Goal: Information Seeking & Learning: Check status

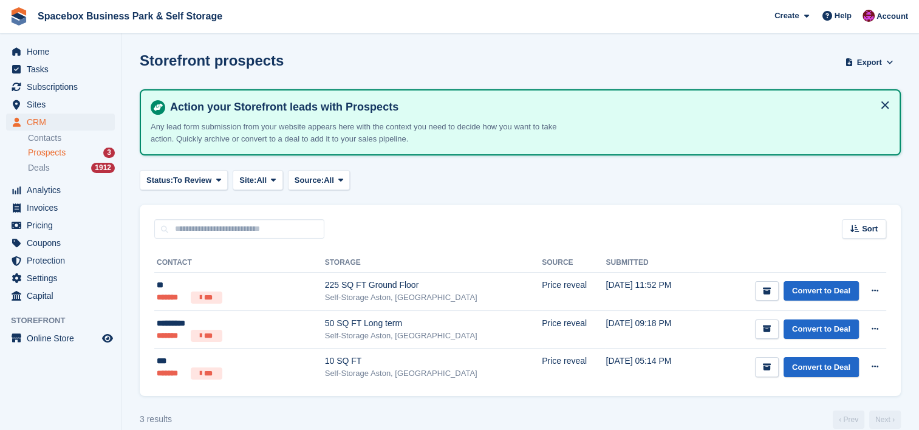
click at [550, 206] on div "Sort Sort by Date submitted Submitted (oldest first) Submitted (newest first)" at bounding box center [520, 222] width 761 height 35
click at [805, 183] on div "Status: To Review All Archived To Review Site: All All 200 SQFT to 450 SQFT Sel…" at bounding box center [520, 180] width 761 height 20
click at [650, 171] on div "Status: To Review All Archived To Review Site: All All 200 SQFT to 450 SQFT Sel…" at bounding box center [520, 180] width 761 height 20
click at [83, 51] on span "Home" at bounding box center [63, 51] width 73 height 17
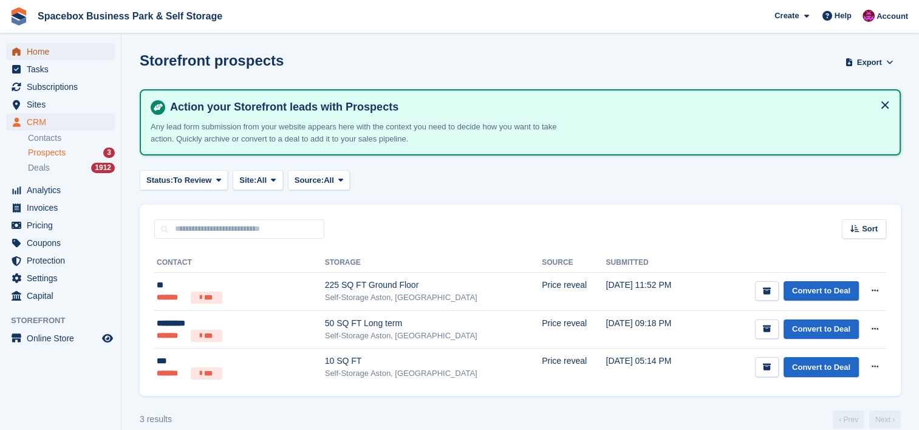
click at [83, 51] on span "Home" at bounding box center [63, 51] width 73 height 17
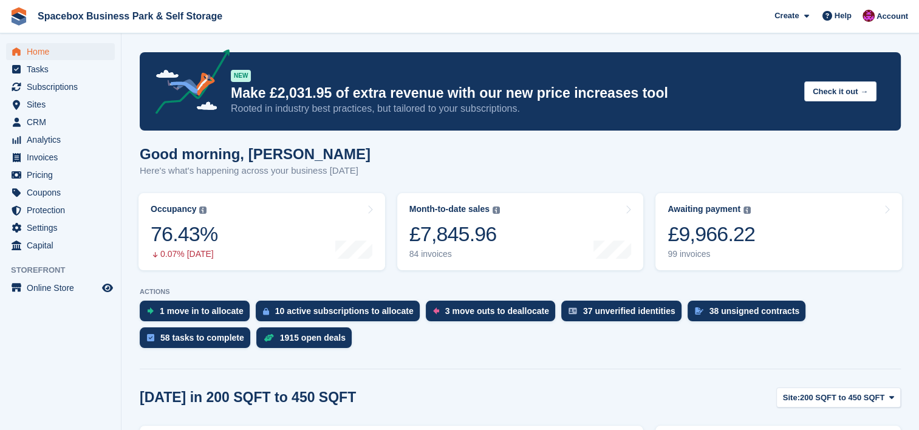
click at [111, 386] on aside "Home Tasks Subscriptions Subscriptions Subscriptions Contracts Price increases …" at bounding box center [60, 217] width 121 height 369
click at [118, 358] on aside "Home Tasks Subscriptions Subscriptions Subscriptions Contracts Price increases …" at bounding box center [60, 217] width 121 height 369
click at [688, 309] on div "38 unsigned contracts" at bounding box center [747, 311] width 118 height 21
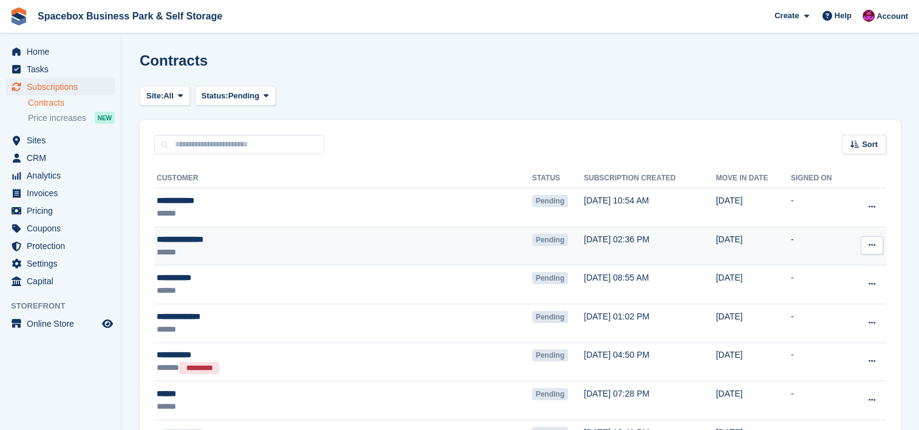
click at [605, 248] on td "30 Aug, 02:36 PM" at bounding box center [650, 246] width 132 height 39
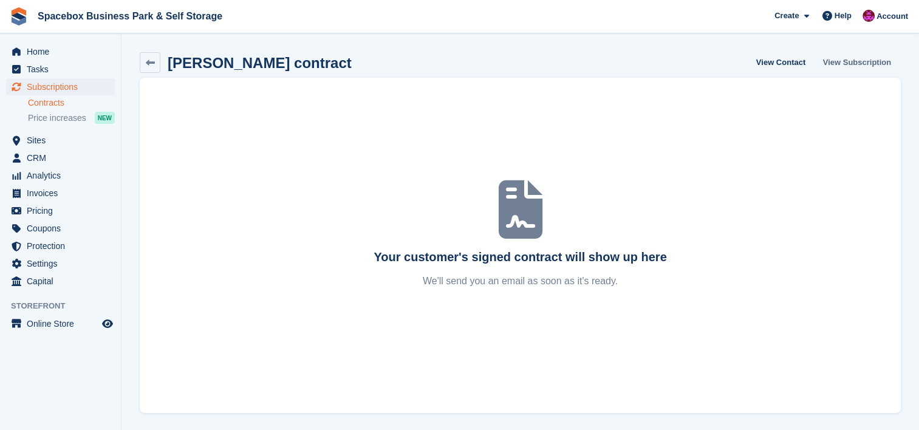
click at [848, 67] on link "View Subscription" at bounding box center [857, 62] width 78 height 20
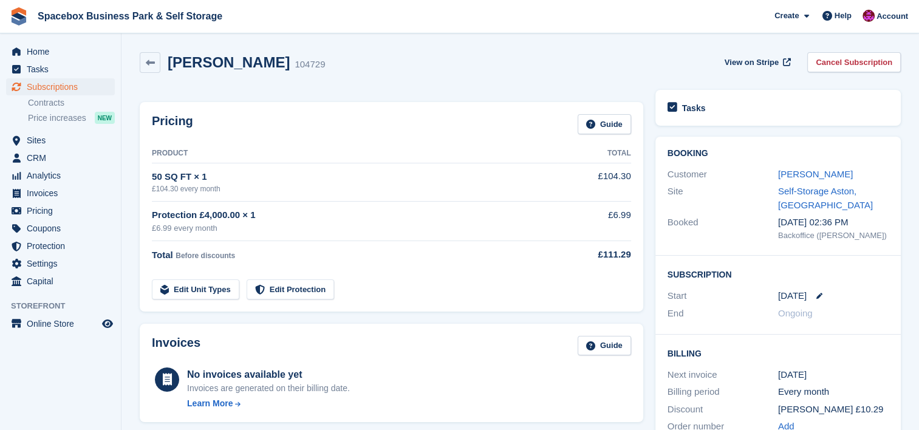
click at [845, 64] on link "Cancel Subscription" at bounding box center [854, 62] width 94 height 20
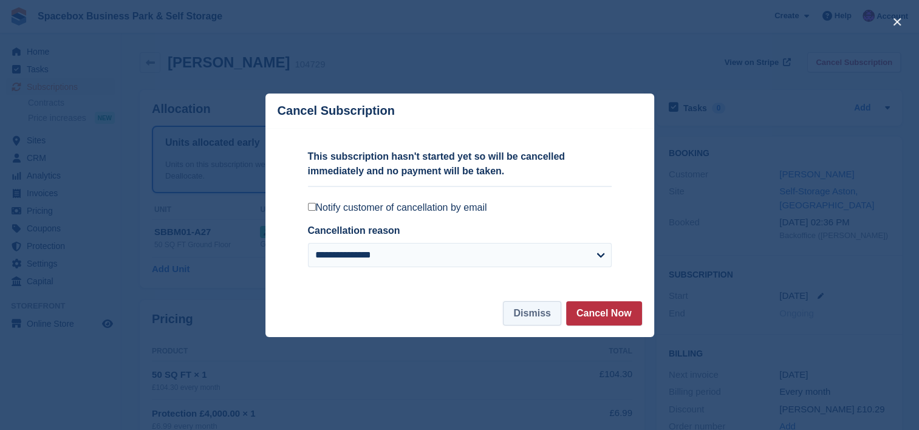
click at [527, 307] on button "Dismiss" at bounding box center [532, 313] width 58 height 24
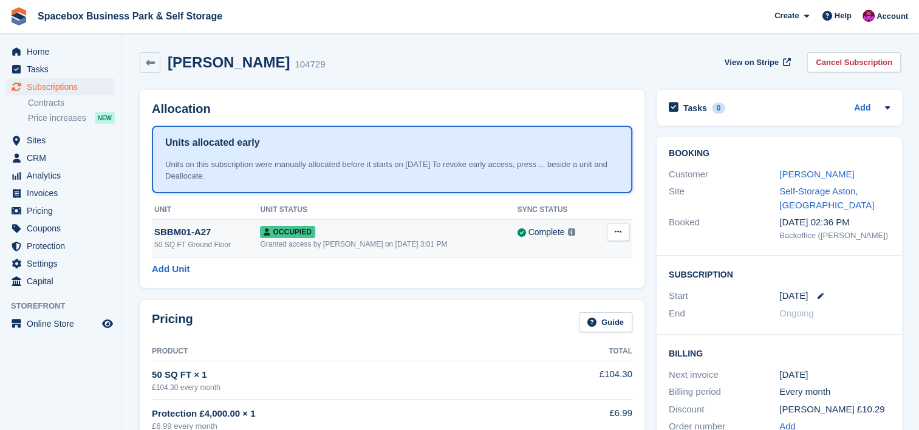
click at [446, 247] on div "Granted access by SUDIPTA VIRMANI on 30th Aug, 3:01 PM" at bounding box center [388, 244] width 257 height 11
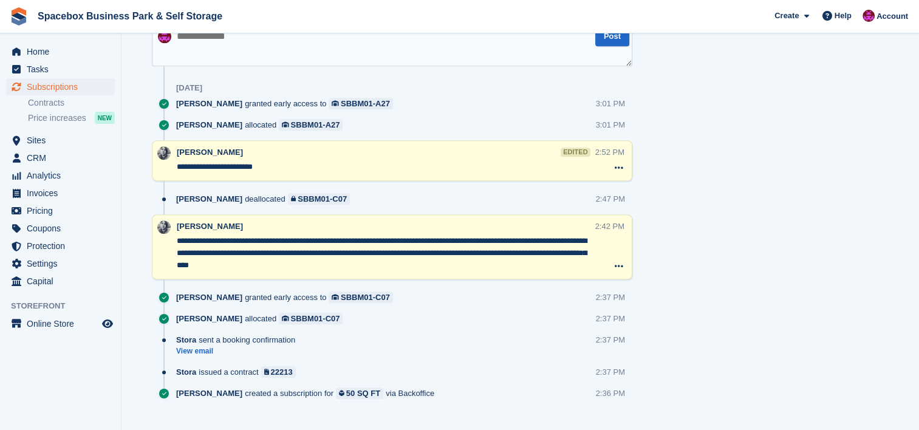
scroll to position [724, 0]
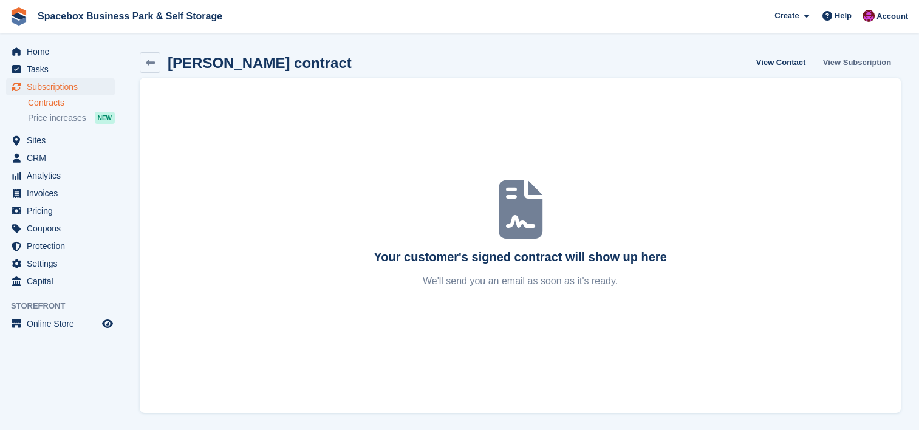
click at [862, 61] on link "View Subscription" at bounding box center [857, 62] width 78 height 20
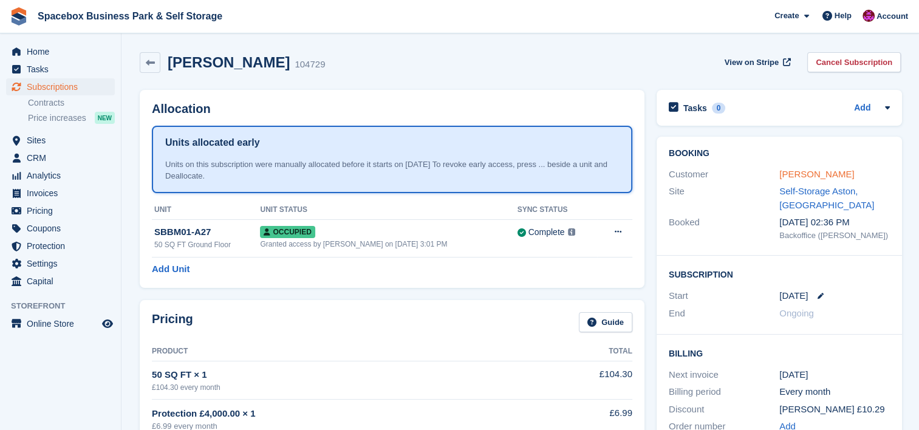
click at [805, 170] on link "Leopold Johnson" at bounding box center [816, 174] width 75 height 10
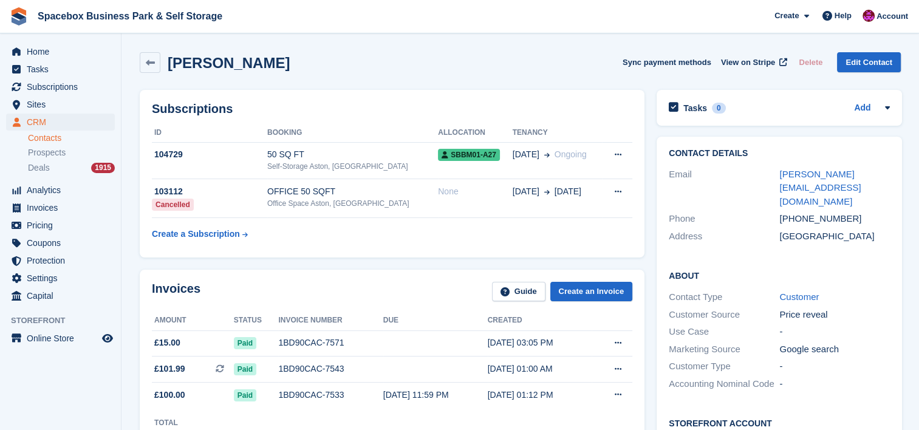
click at [278, 237] on table "ID Booking Allocation Tenancy 104729 50 SQ FT Self-Storage Aston, Birmingham SB…" at bounding box center [392, 184] width 480 height 122
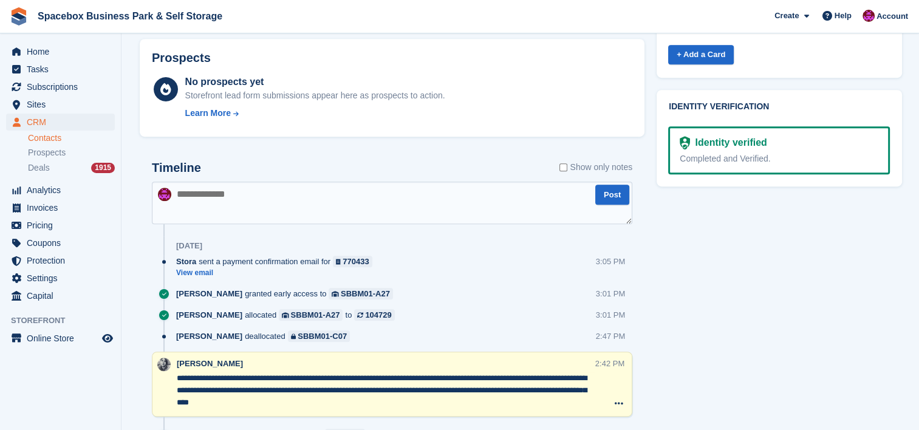
scroll to position [550, 0]
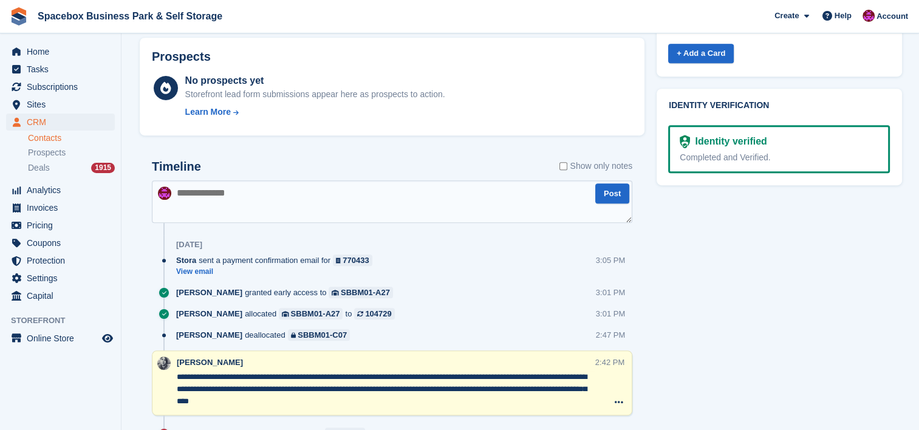
click at [362, 194] on textarea at bounding box center [392, 201] width 480 height 43
click at [265, 193] on textarea "**********" at bounding box center [392, 201] width 480 height 43
type textarea "**********"
click at [606, 186] on button "Post" at bounding box center [612, 193] width 34 height 20
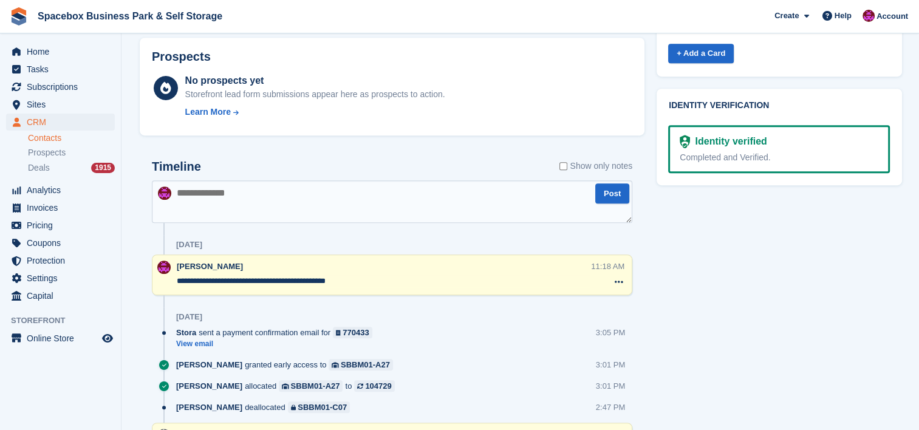
scroll to position [0, 0]
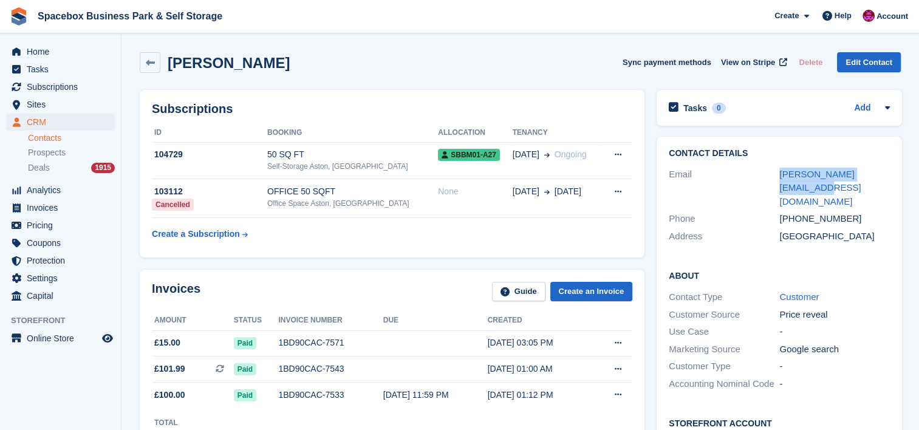
drag, startPoint x: 887, startPoint y: 172, endPoint x: 776, endPoint y: 182, distance: 111.5
click at [776, 182] on div "Email leopold@agapestay.co.uk" at bounding box center [779, 188] width 221 height 45
copy div "leopold@agapestay.co.uk"
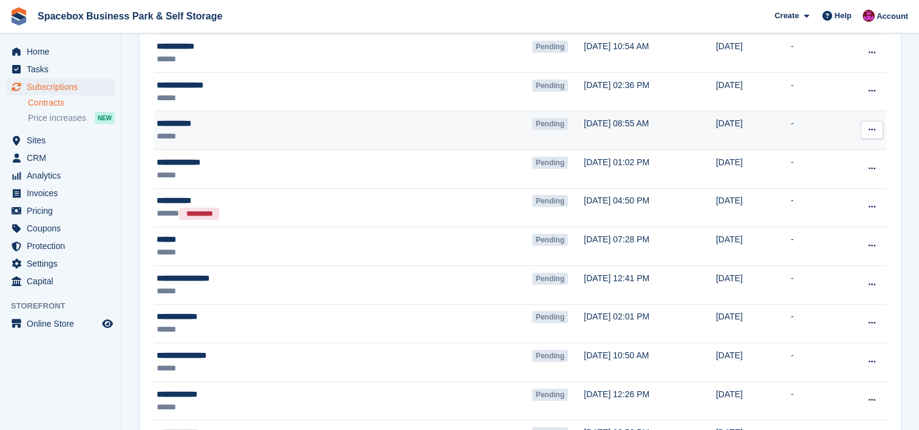
scroll to position [162, 0]
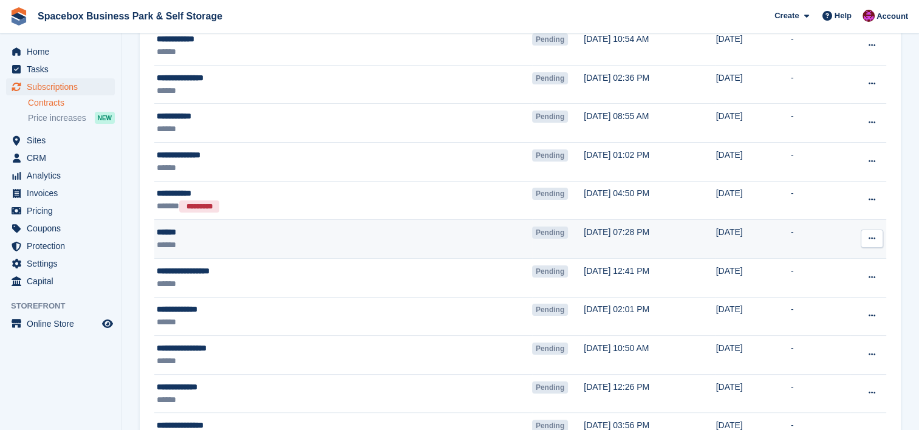
click at [532, 238] on td "Pending" at bounding box center [558, 239] width 52 height 39
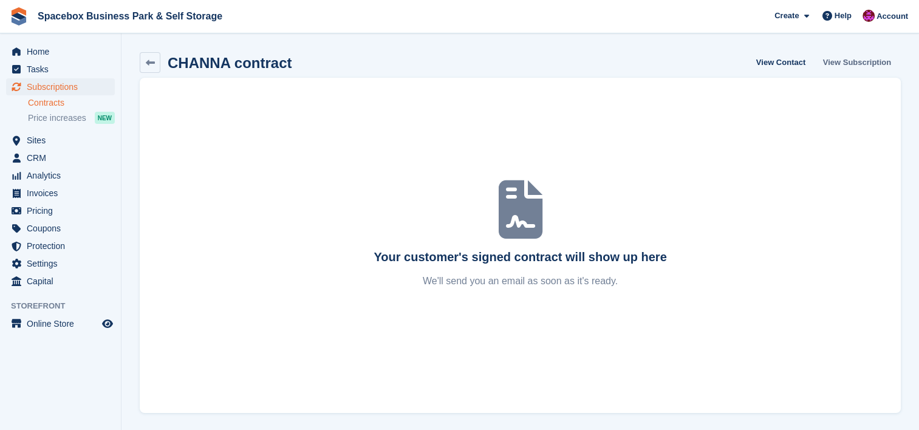
click at [854, 61] on link "View Subscription" at bounding box center [857, 62] width 78 height 20
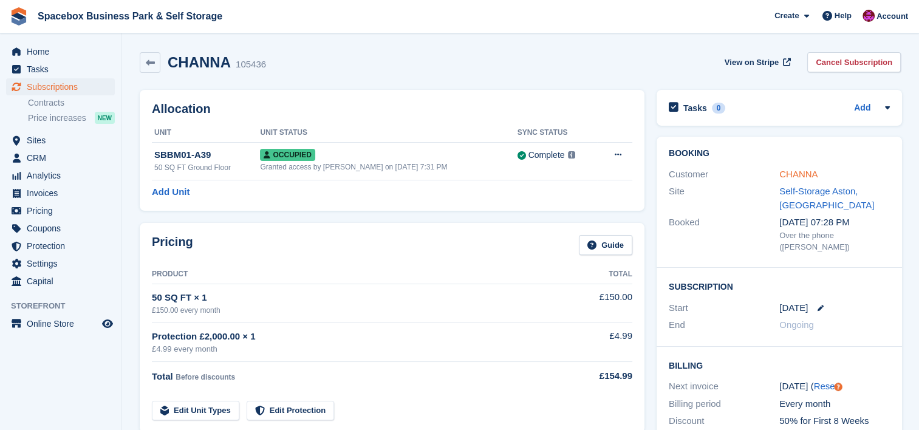
click at [797, 173] on link "CHANNA" at bounding box center [798, 174] width 38 height 10
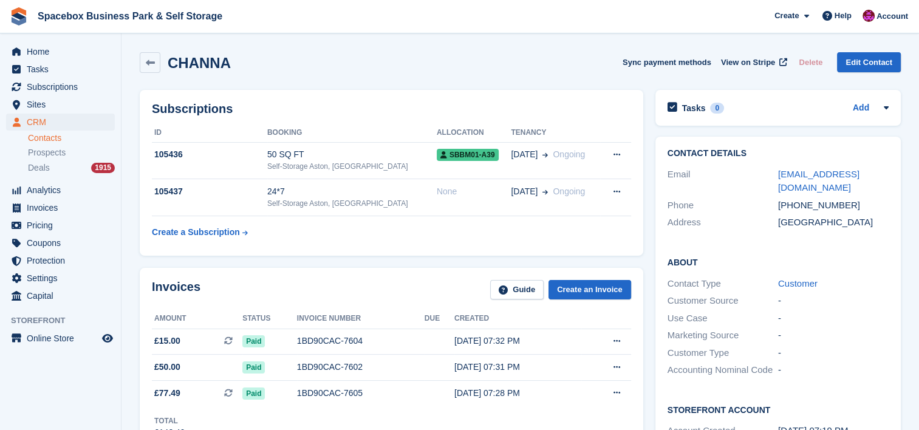
click at [843, 329] on div "Marketing Source -" at bounding box center [777, 336] width 221 height 18
drag, startPoint x: 894, startPoint y: 169, endPoint x: 757, endPoint y: 171, distance: 137.3
click at [757, 171] on div "Contact Details Email [EMAIL_ADDRESS][DOMAIN_NAME] Phone [PHONE_NUMBER] Address…" at bounding box center [777, 190] width 245 height 107
copy div "[EMAIL_ADDRESS][DOMAIN_NAME]"
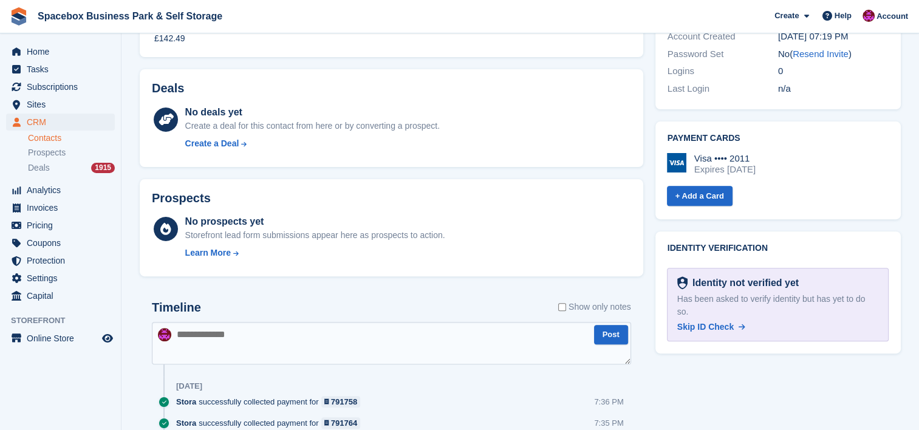
scroll to position [391, 0]
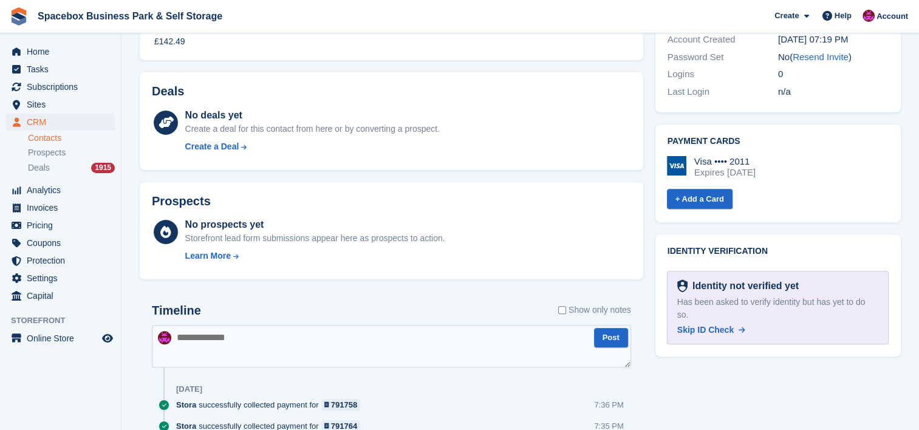
click at [412, 352] on textarea at bounding box center [391, 346] width 479 height 43
type textarea "**********"
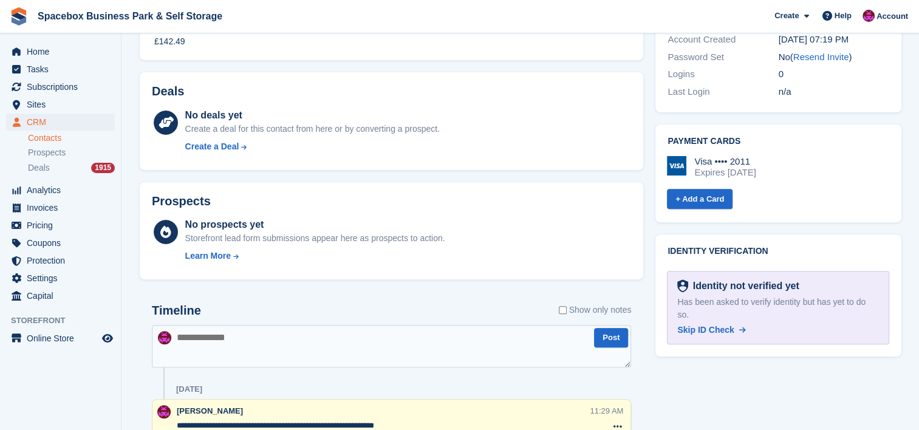
scroll to position [0, 0]
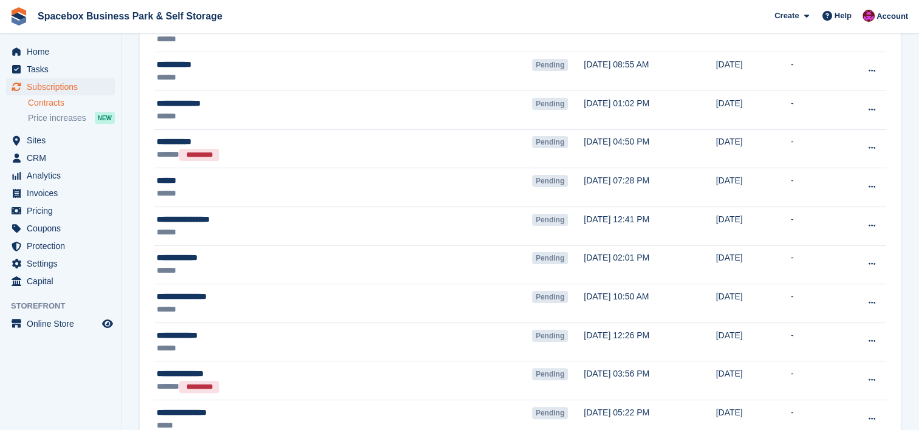
scroll to position [226, 0]
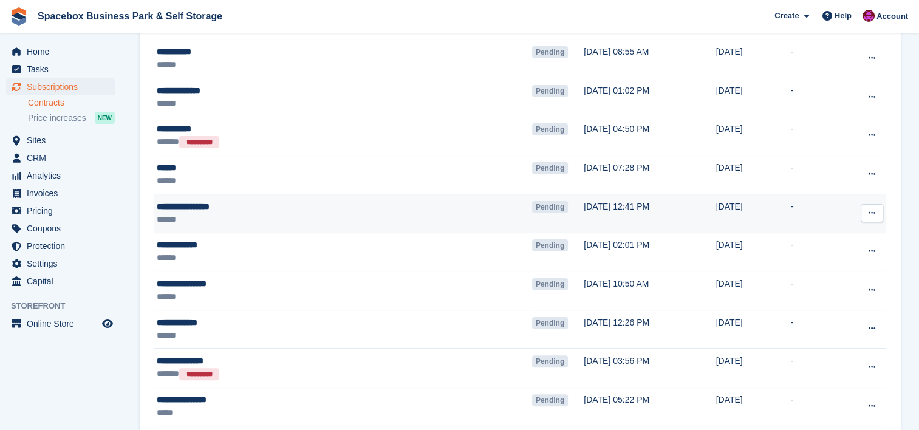
click at [360, 229] on td "**********" at bounding box center [343, 213] width 378 height 39
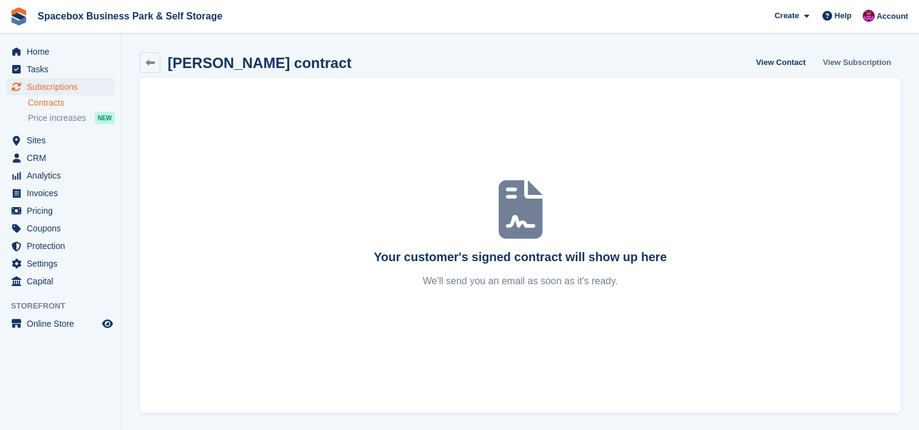
click at [858, 63] on link "View Subscription" at bounding box center [857, 62] width 78 height 20
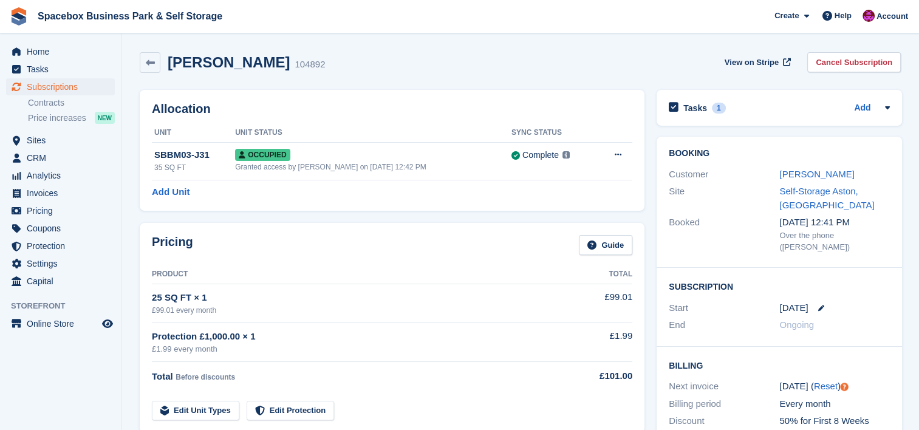
drag, startPoint x: 809, startPoint y: 175, endPoint x: 727, endPoint y: 196, distance: 84.7
click at [727, 196] on div "Site" at bounding box center [724, 198] width 111 height 27
click at [802, 169] on link "Jeffrey Oshunlola" at bounding box center [816, 174] width 75 height 10
click at [755, 121] on div "Tasks 1 Add Please check if cx moved out or not as he confirmed at the time of …" at bounding box center [779, 108] width 245 height 36
click at [771, 111] on div "Tasks 1 Add" at bounding box center [779, 108] width 221 height 16
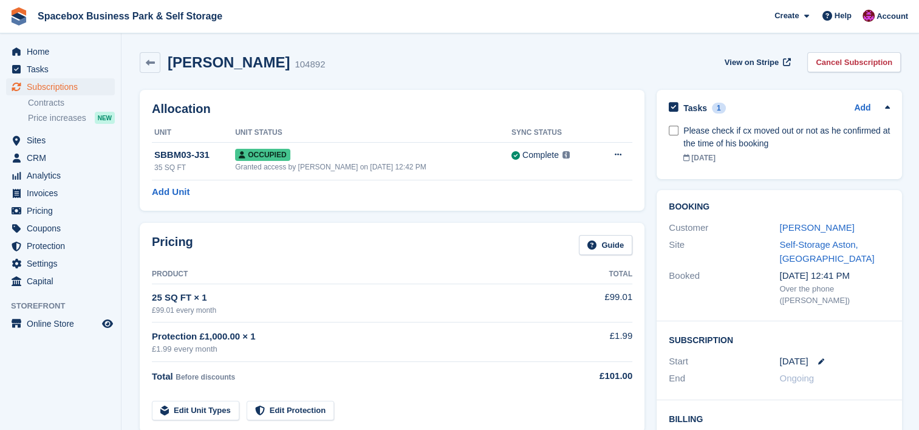
click at [771, 111] on div "Tasks 1 Add" at bounding box center [779, 108] width 221 height 16
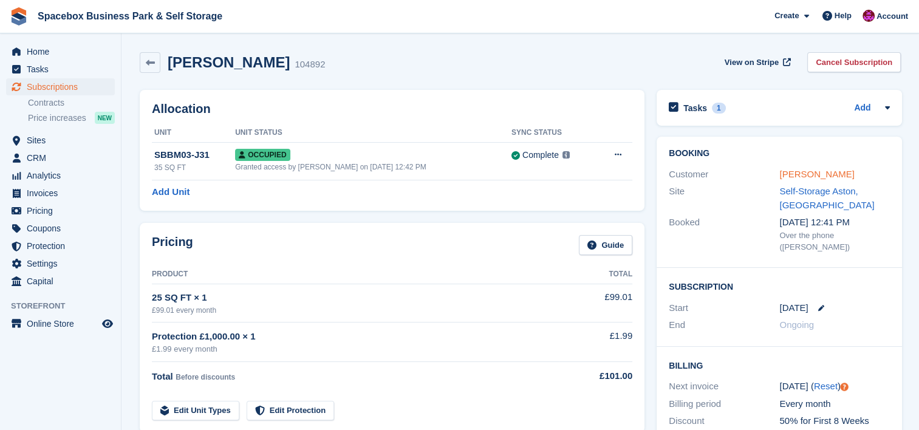
click at [821, 179] on link "Jeffrey Oshunlola" at bounding box center [816, 174] width 75 height 10
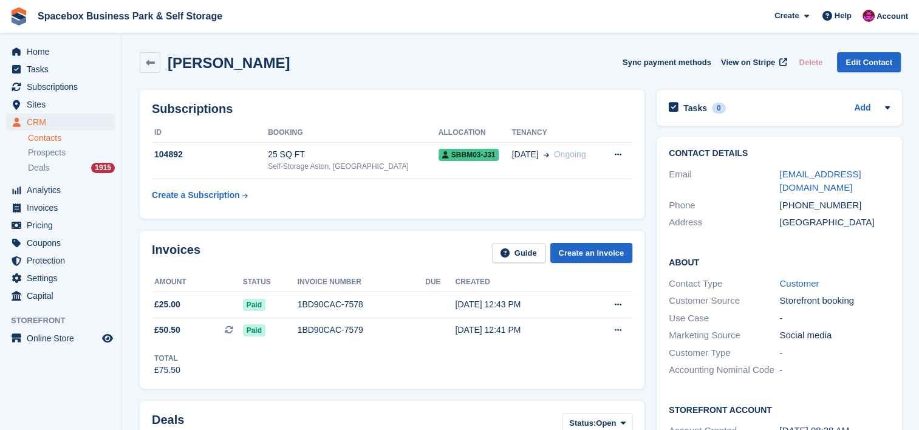
click at [392, 361] on div "Total £75.50" at bounding box center [392, 359] width 480 height 33
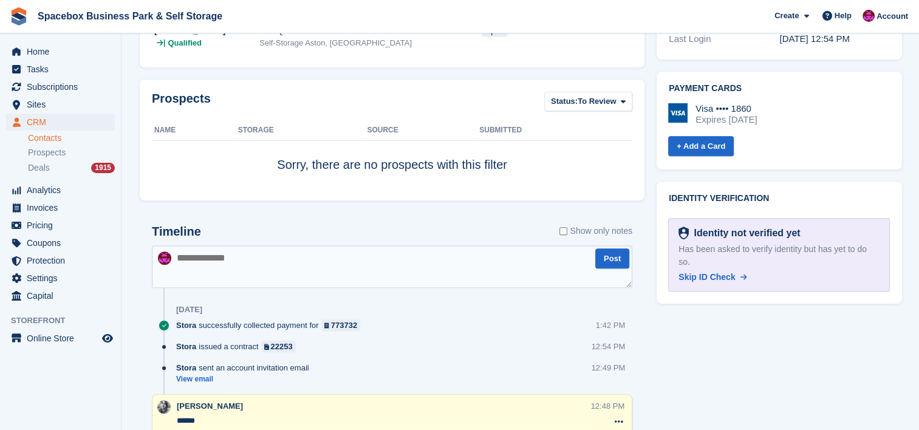
scroll to position [453, 0]
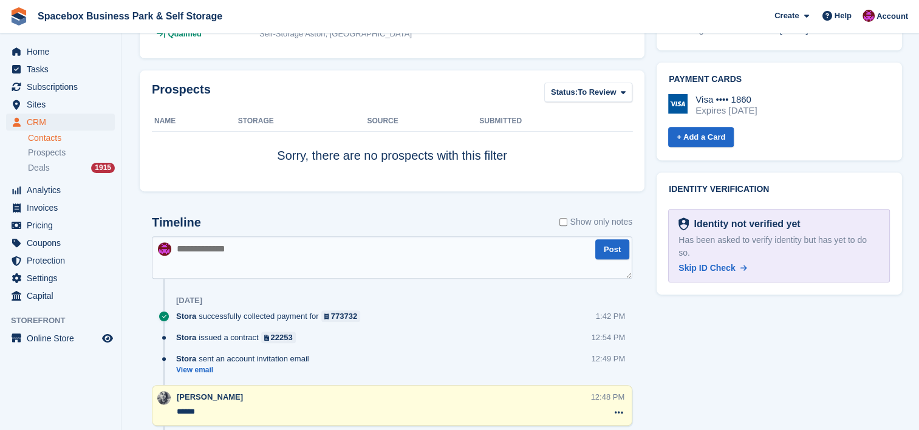
click at [353, 275] on textarea at bounding box center [392, 257] width 480 height 43
type textarea "**********"
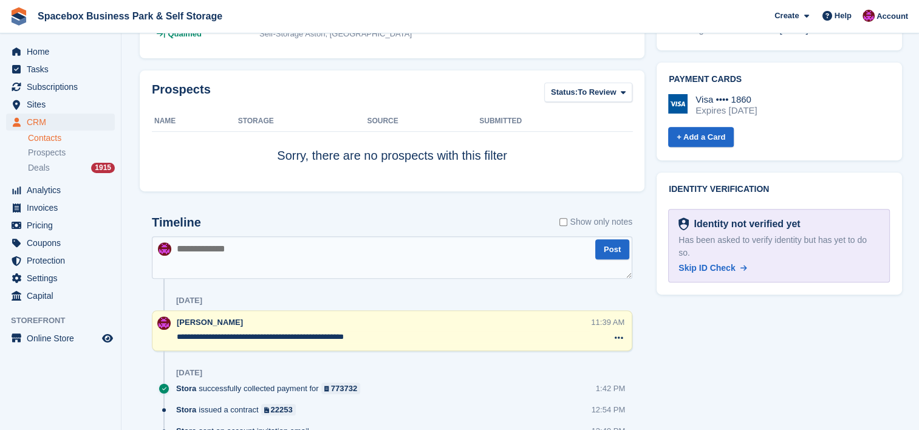
scroll to position [0, 0]
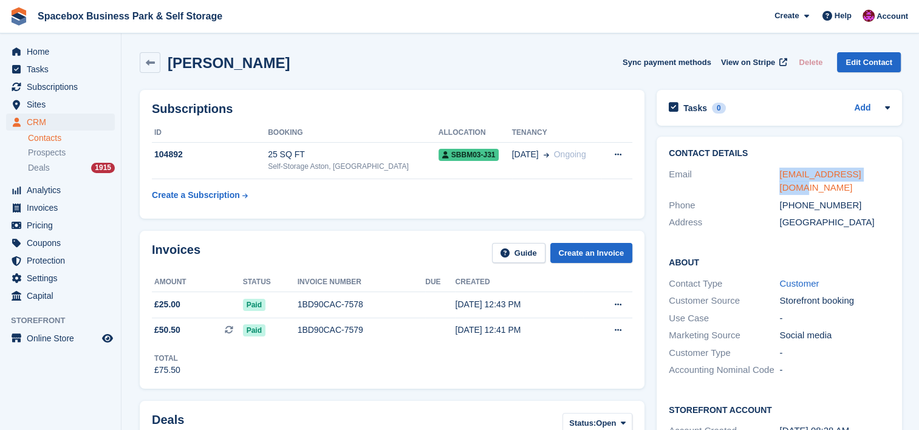
drag, startPoint x: 881, startPoint y: 172, endPoint x: 777, endPoint y: 176, distance: 103.3
click at [779, 176] on div "joshun1130@gmail.com" at bounding box center [834, 181] width 111 height 27
copy link "joshun1130@gmail.com"
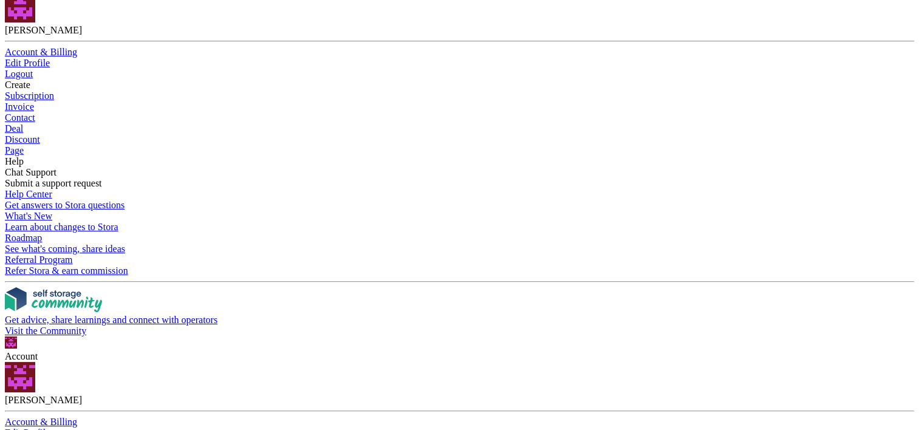
scroll to position [356, 0]
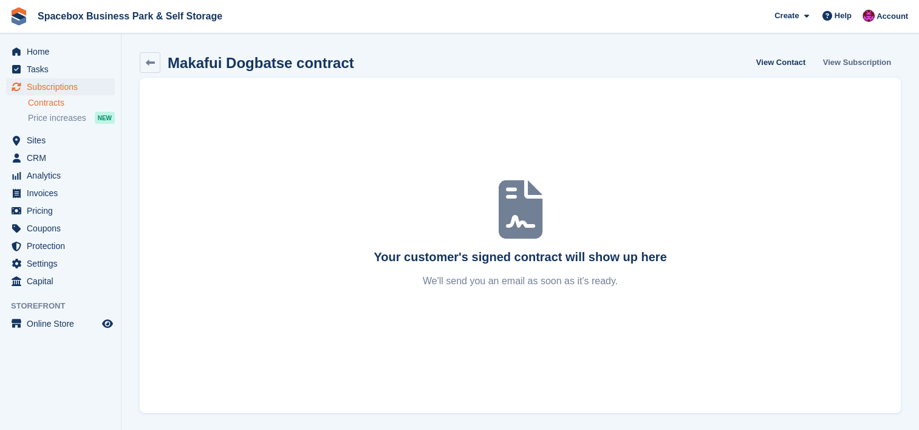
click at [856, 60] on link "View Subscription" at bounding box center [857, 62] width 78 height 20
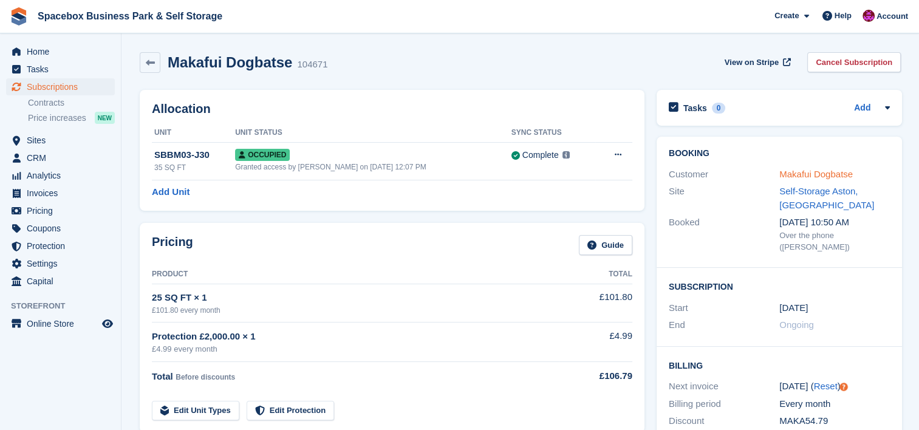
click at [816, 171] on link "Makafui Dogbatse" at bounding box center [815, 174] width 73 height 10
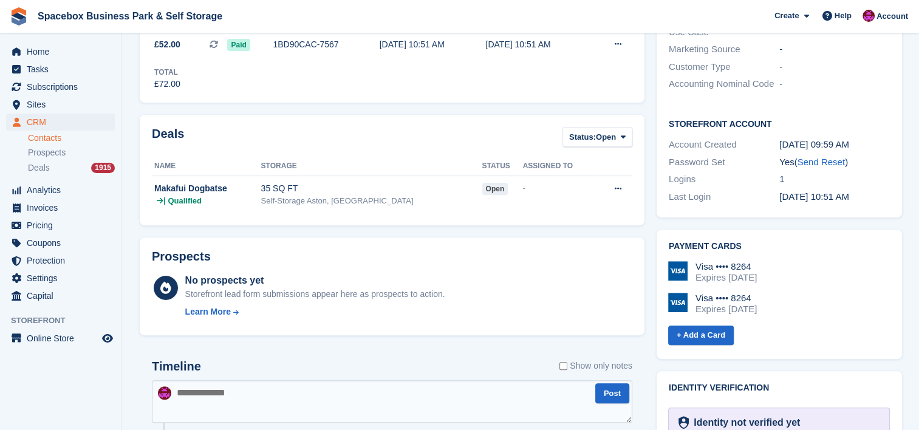
scroll to position [389, 0]
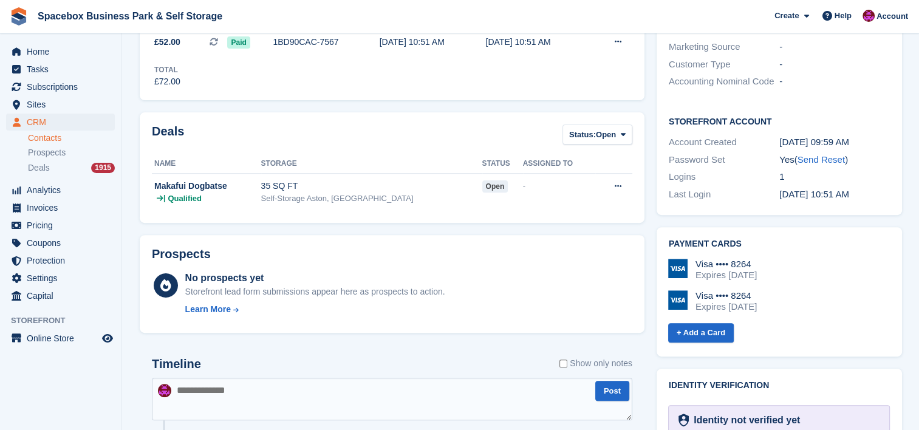
click at [270, 388] on textarea at bounding box center [392, 399] width 480 height 43
type textarea "**********"
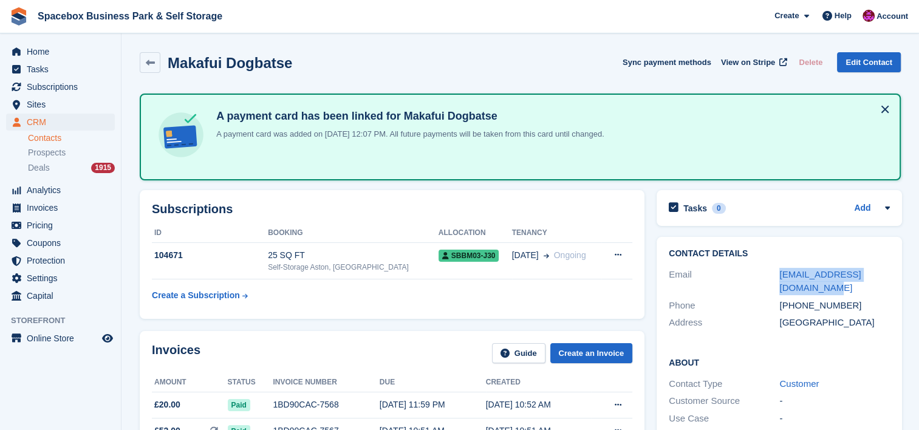
drag, startPoint x: 801, startPoint y: 288, endPoint x: 774, endPoint y: 272, distance: 31.0
click at [774, 272] on div "Email kafuidogbatse525@gmail.com" at bounding box center [779, 281] width 221 height 31
copy div "kafuidogbatse525@gmail.com"
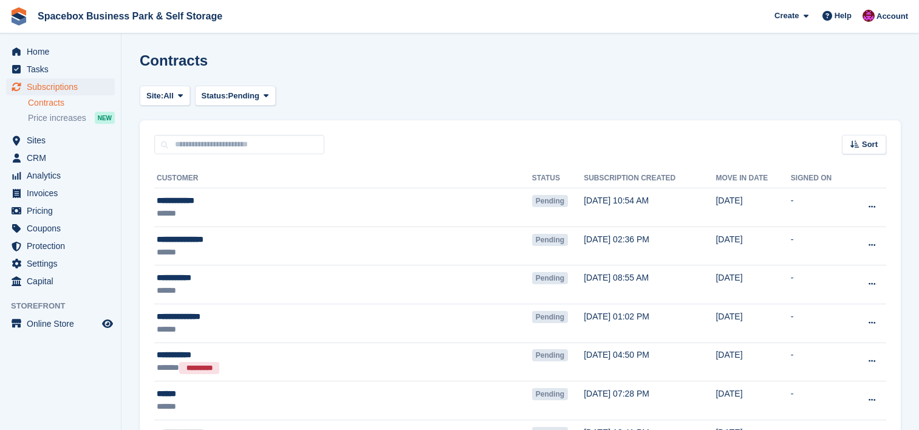
scroll to position [356, 0]
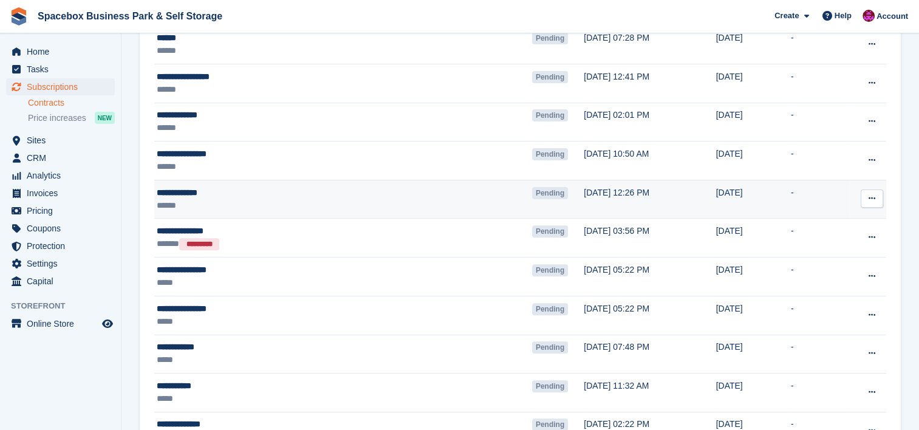
click at [255, 197] on div "**********" at bounding box center [287, 192] width 260 height 13
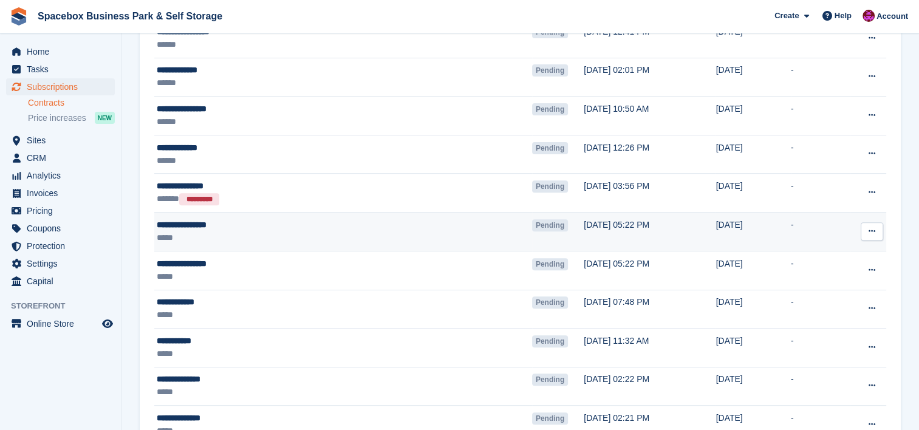
scroll to position [404, 0]
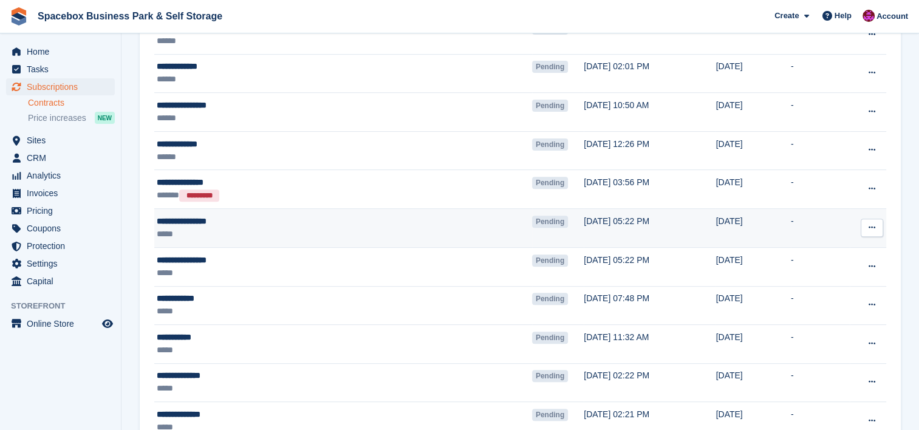
click at [378, 245] on td "**********" at bounding box center [343, 228] width 378 height 39
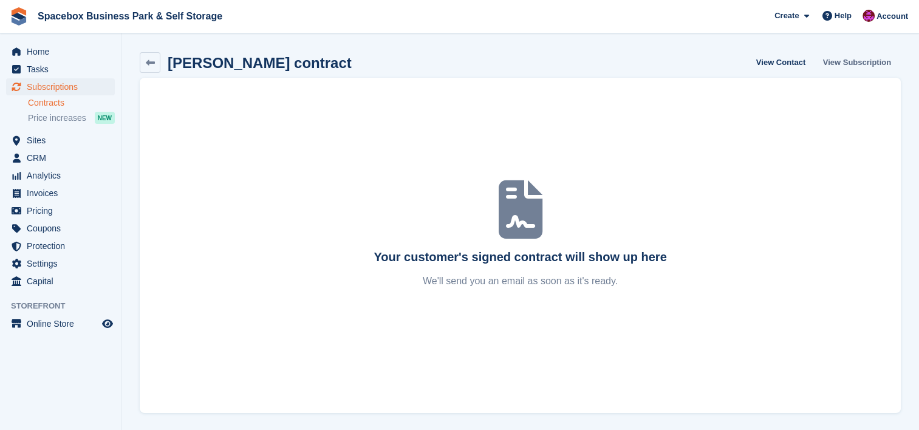
click at [860, 61] on link "View Subscription" at bounding box center [857, 62] width 78 height 20
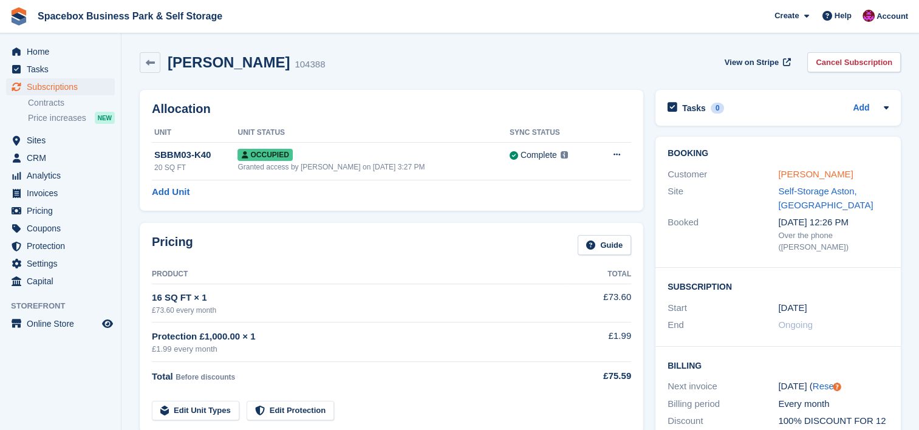
click at [812, 176] on link "[PERSON_NAME]" at bounding box center [815, 174] width 75 height 10
click at [782, 175] on link "Louise Hewins" at bounding box center [815, 174] width 75 height 10
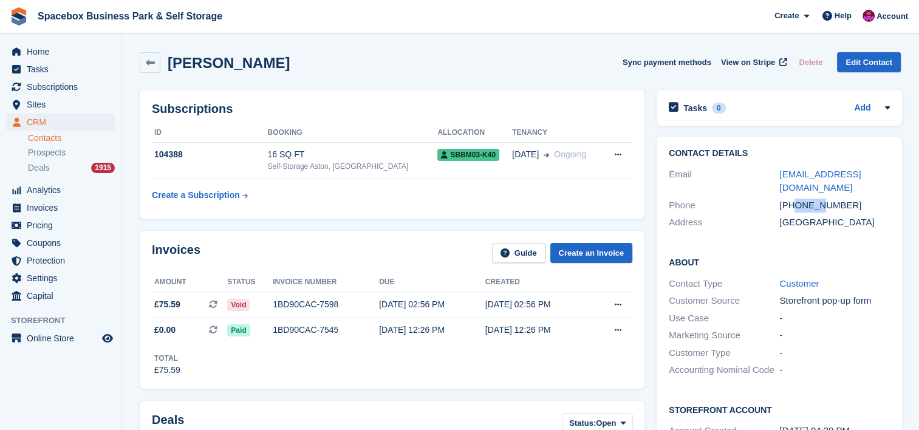
drag, startPoint x: 796, startPoint y: 202, endPoint x: 817, endPoint y: 202, distance: 21.3
click at [817, 202] on div "+447777797764" at bounding box center [834, 206] width 111 height 14
click at [386, 384] on div "Invoices Guide Create an Invoice Amount Status Invoice number Due Created £75.5…" at bounding box center [392, 310] width 505 height 158
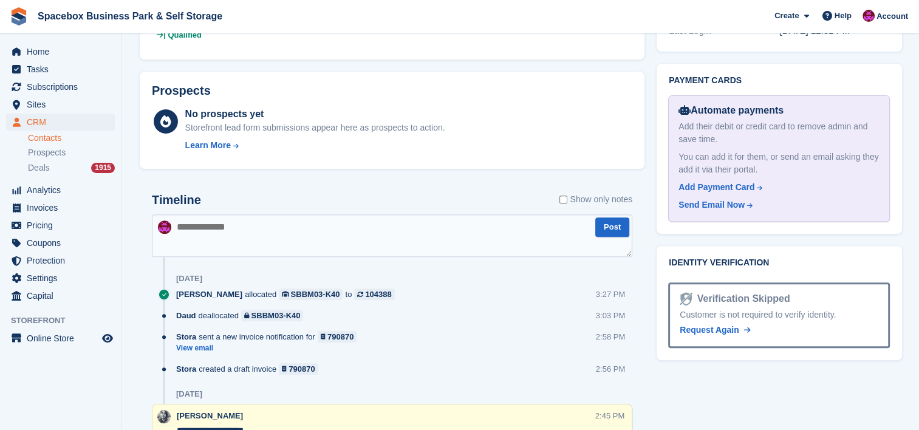
scroll to position [469, 0]
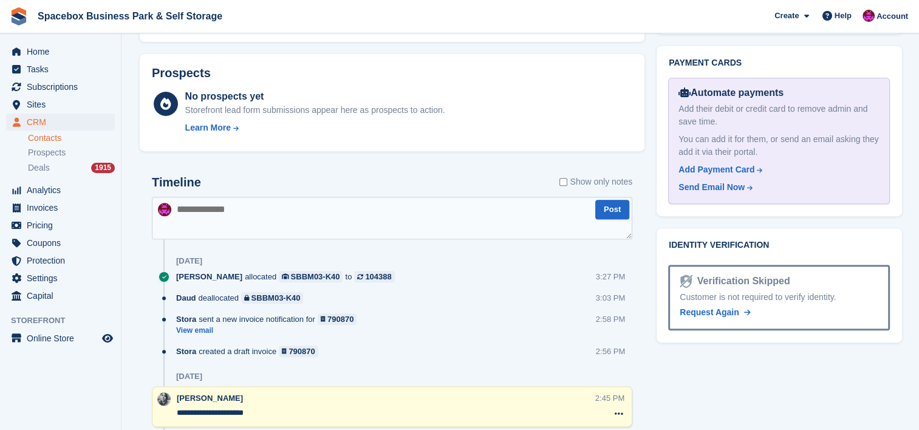
click at [392, 229] on textarea at bounding box center [392, 218] width 480 height 43
click at [424, 209] on textarea "**********" at bounding box center [392, 218] width 480 height 43
click at [323, 219] on textarea "**********" at bounding box center [392, 218] width 480 height 43
click at [363, 206] on textarea "**********" at bounding box center [392, 218] width 480 height 43
paste textarea "**********"
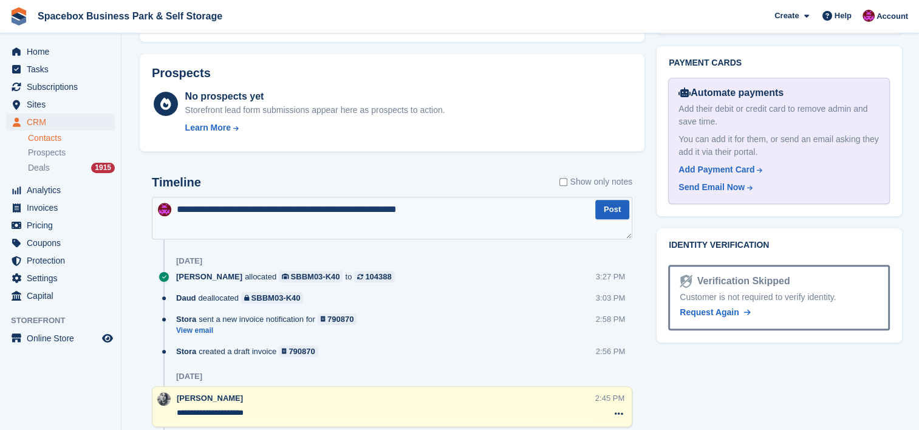
type textarea "**********"
click at [621, 211] on button "Post" at bounding box center [612, 210] width 34 height 20
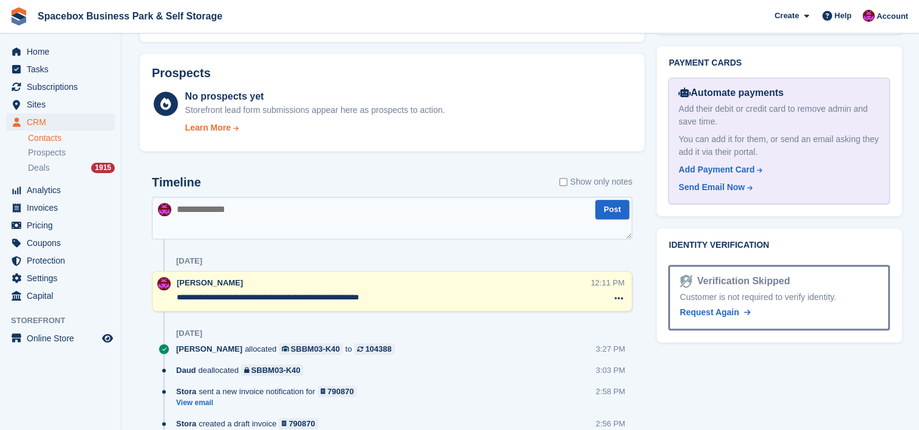
scroll to position [0, 0]
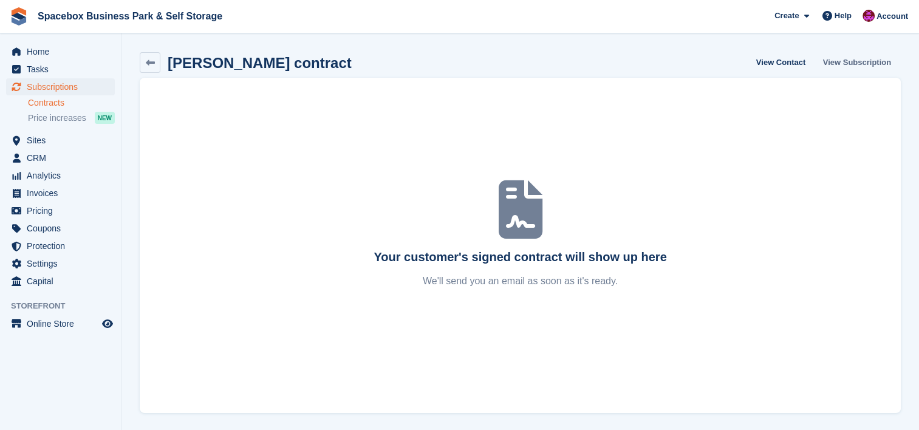
click at [864, 63] on link "View Subscription" at bounding box center [857, 62] width 78 height 20
click at [844, 61] on link "View Subscription" at bounding box center [857, 62] width 78 height 20
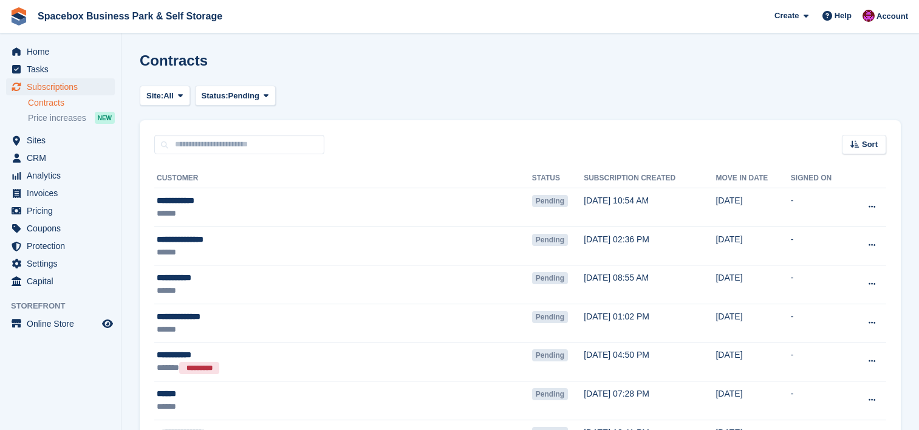
scroll to position [404, 0]
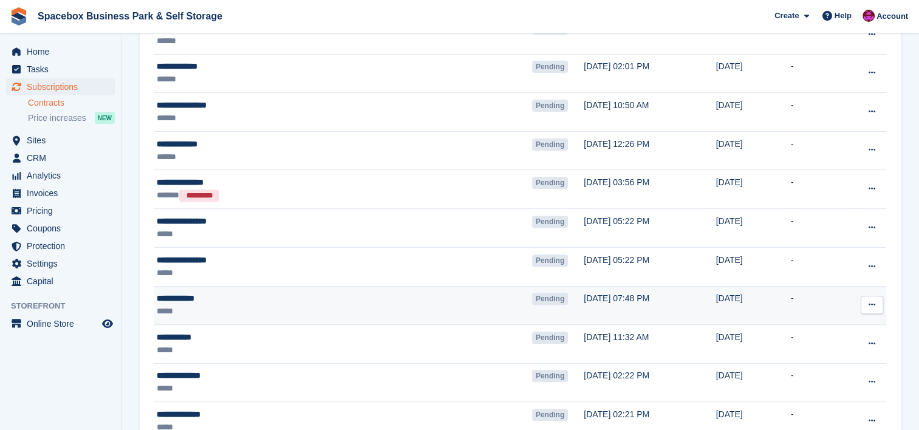
click at [263, 307] on div "*****" at bounding box center [287, 311] width 260 height 13
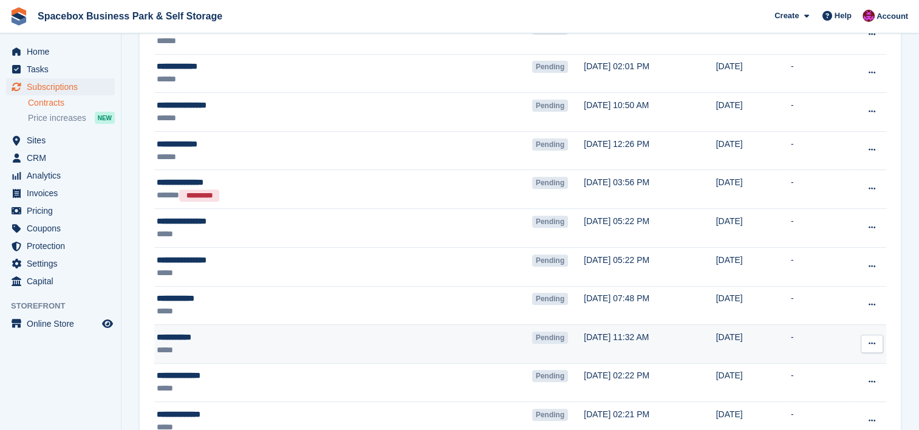
click at [248, 344] on div "*****" at bounding box center [287, 350] width 260 height 13
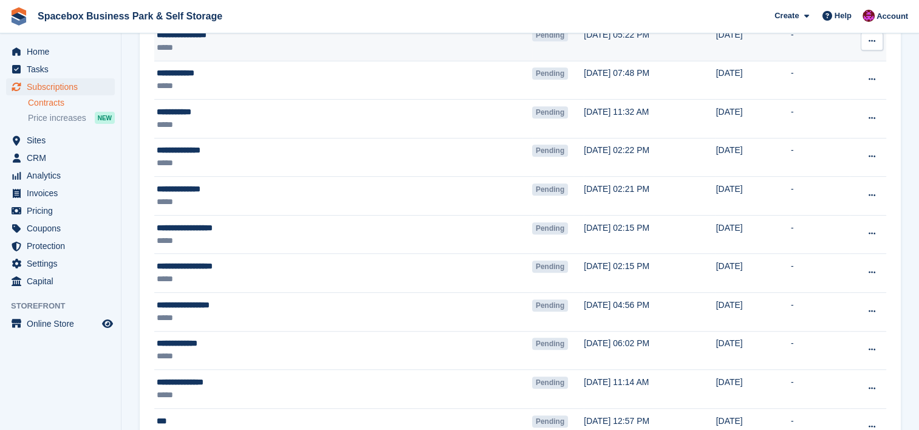
scroll to position [632, 0]
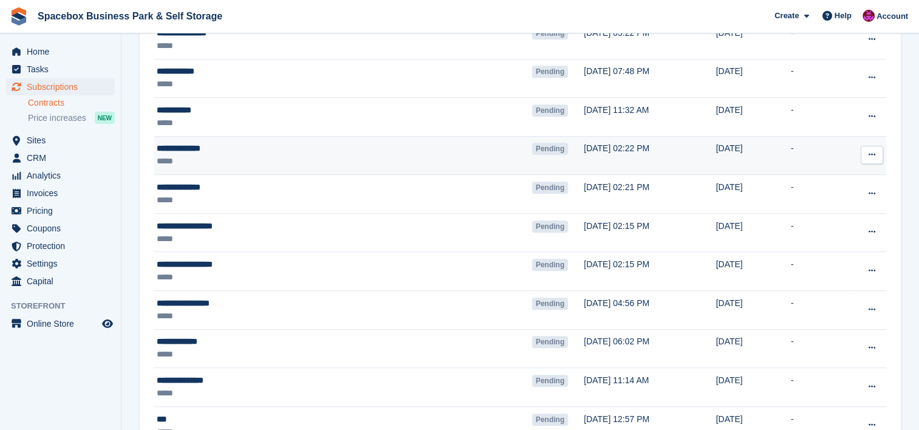
click at [379, 160] on div "*****" at bounding box center [287, 161] width 260 height 13
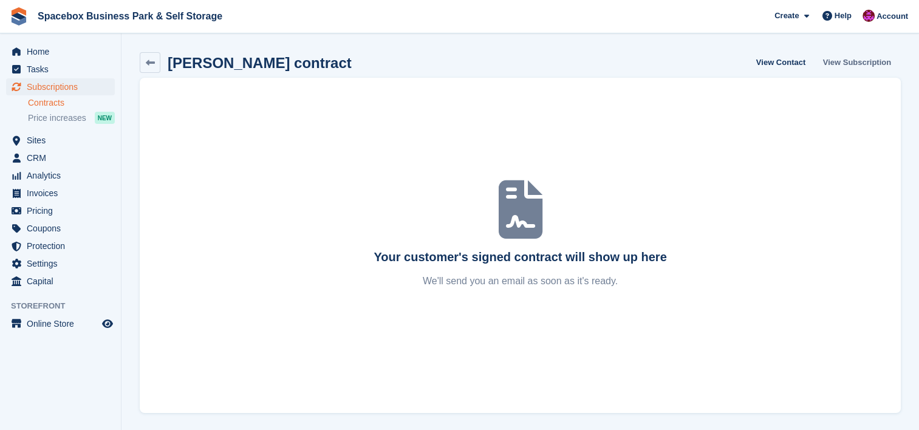
click at [846, 63] on link "View Subscription" at bounding box center [857, 62] width 78 height 20
click at [868, 60] on link "View Subscription" at bounding box center [857, 62] width 78 height 20
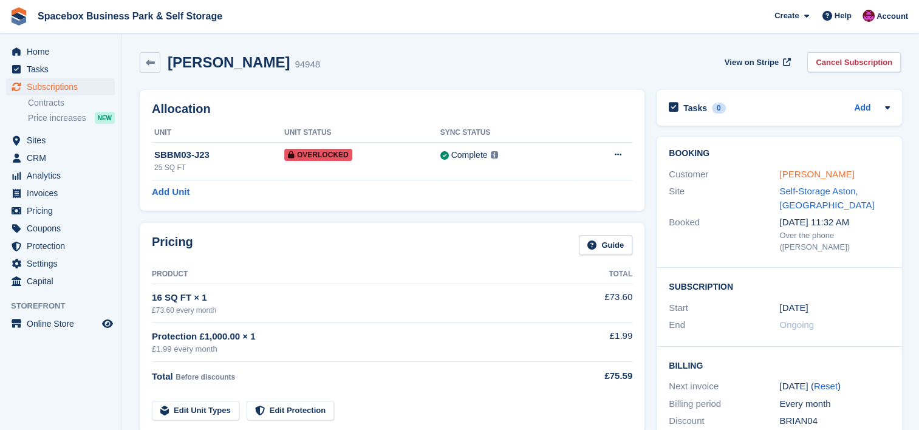
click at [807, 177] on link "[PERSON_NAME]" at bounding box center [816, 174] width 75 height 10
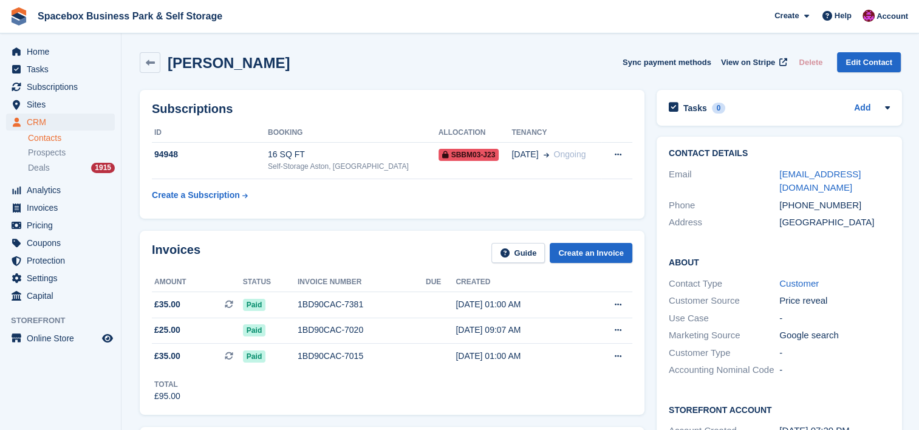
click at [249, 262] on div "Invoices Guide Create an Invoice" at bounding box center [392, 256] width 480 height 27
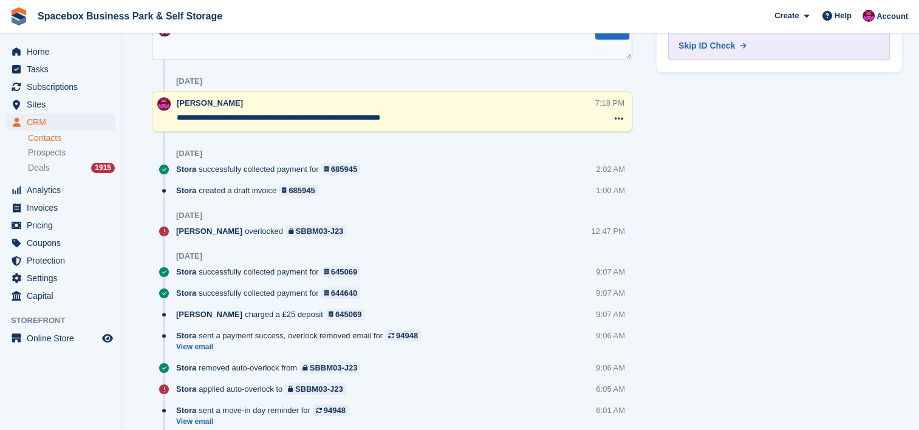
scroll to position [696, 0]
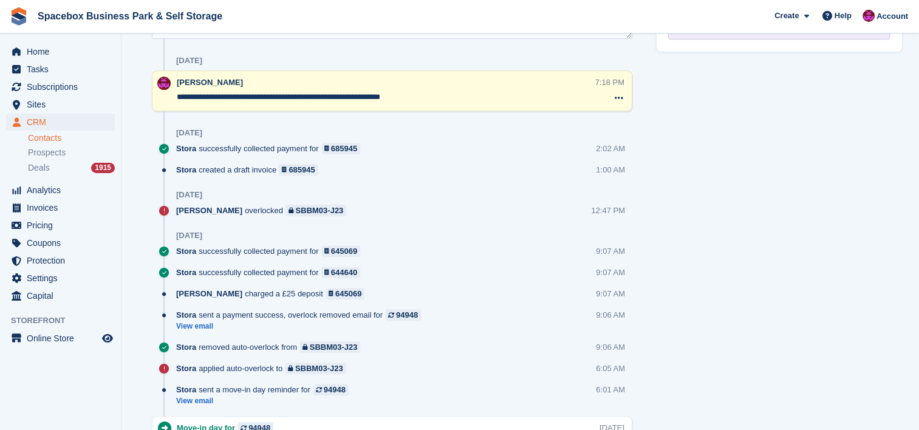
drag, startPoint x: 420, startPoint y: 95, endPoint x: 170, endPoint y: 98, distance: 250.2
click at [170, 98] on div "**********" at bounding box center [392, 90] width 480 height 41
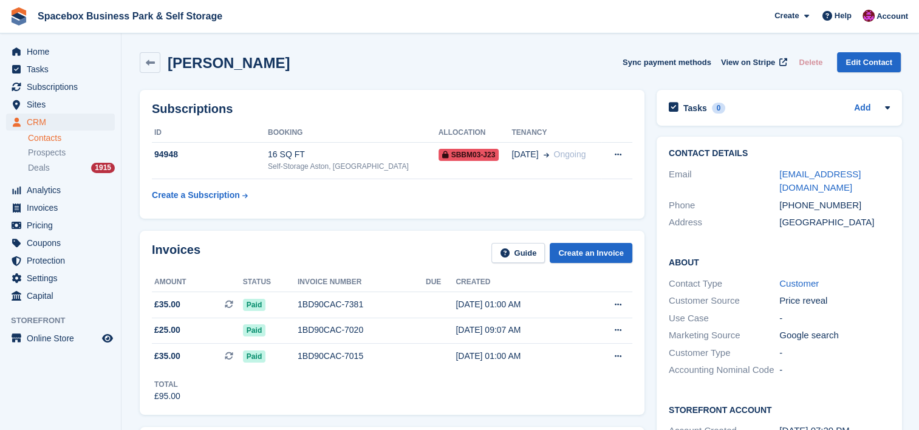
scroll to position [453, 0]
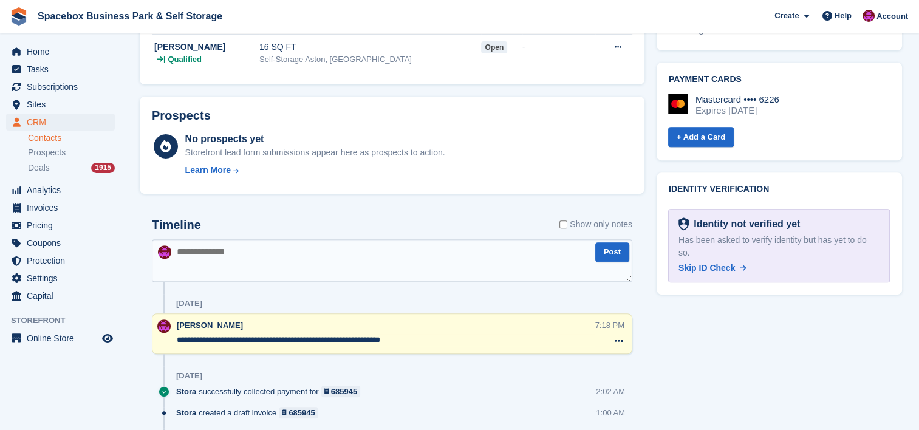
click at [307, 248] on textarea at bounding box center [392, 260] width 480 height 43
paste textarea "**********"
type textarea "**********"
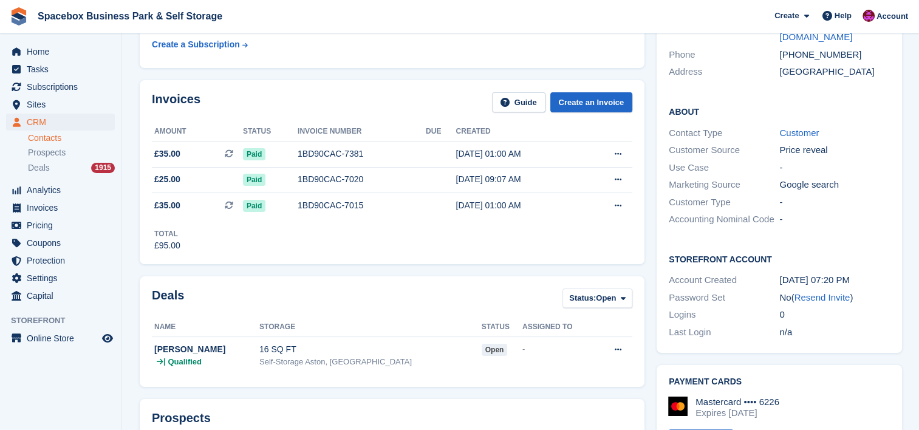
scroll to position [0, 0]
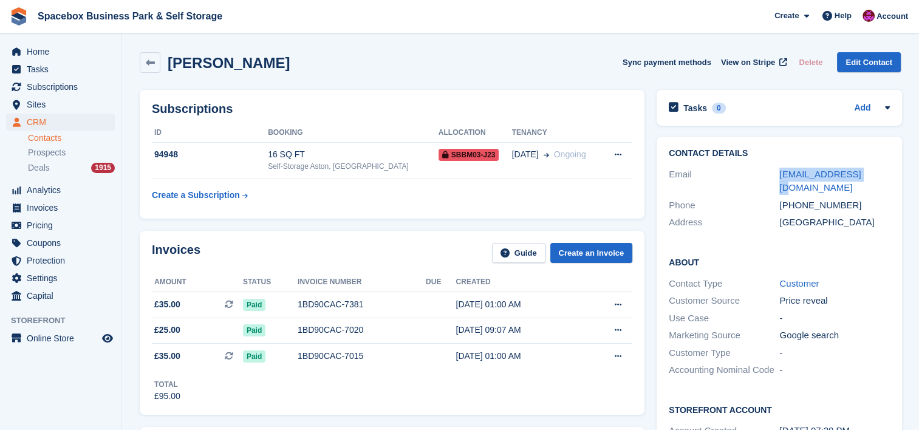
drag, startPoint x: 867, startPoint y: 173, endPoint x: 775, endPoint y: 164, distance: 92.8
click at [775, 164] on div "Contact Details Email bsnyoto@gmail.com Phone +447378876306 Address United King…" at bounding box center [779, 190] width 245 height 107
copy div "bsnyoto@gmail.com"
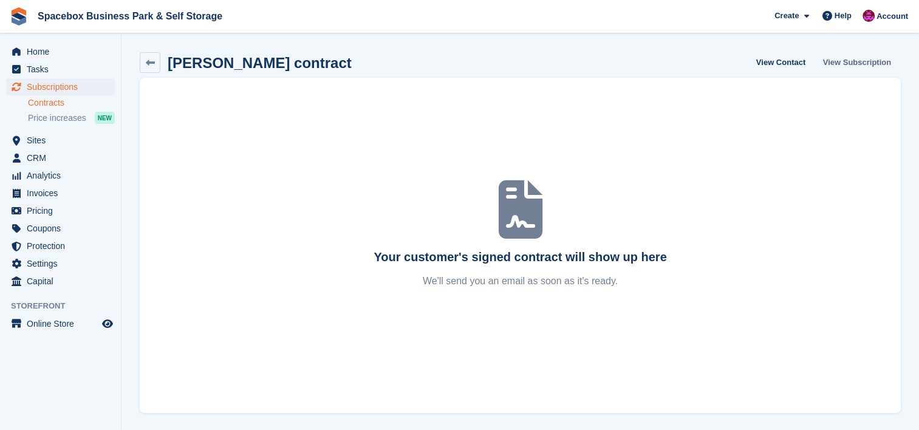
click at [862, 63] on link "View Subscription" at bounding box center [857, 62] width 78 height 20
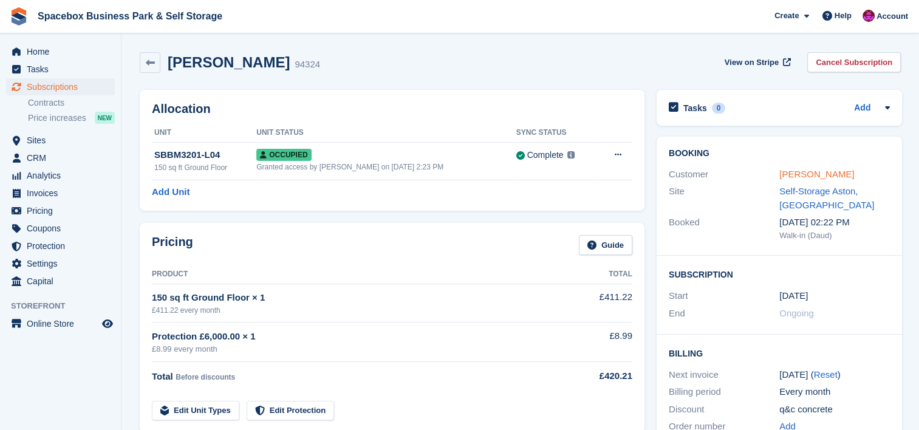
click at [794, 171] on link "HUNAIN TANVEER" at bounding box center [816, 174] width 75 height 10
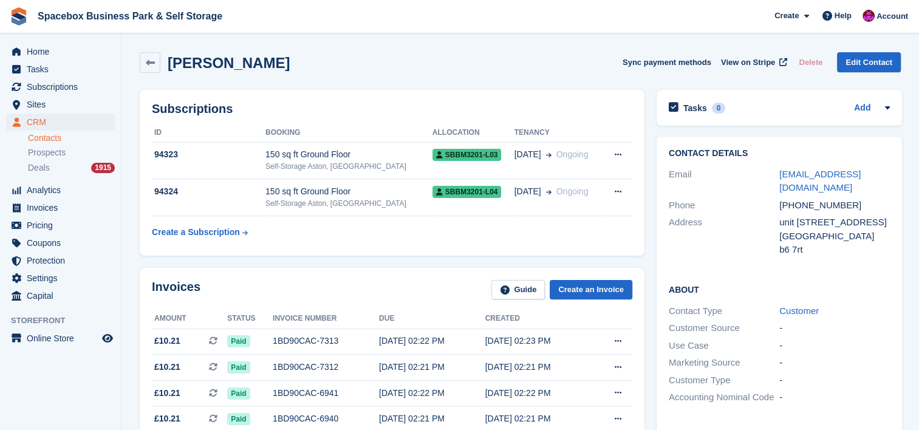
click at [401, 300] on div "Invoices Guide Create an Invoice" at bounding box center [392, 293] width 480 height 27
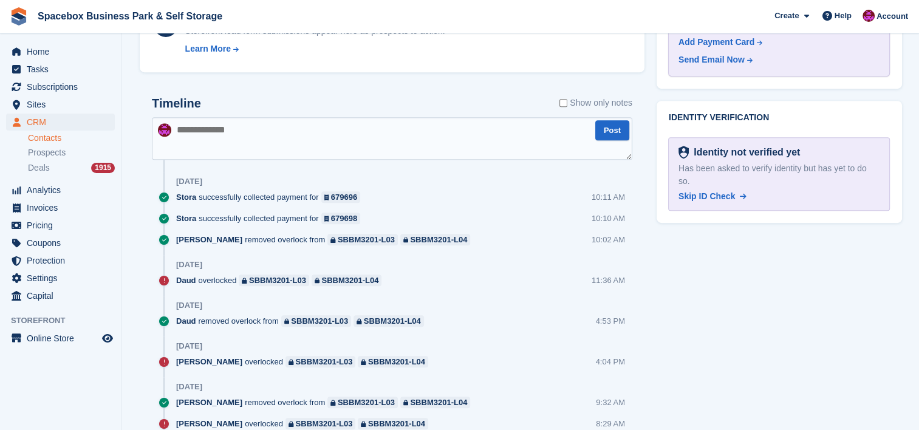
scroll to position [583, 0]
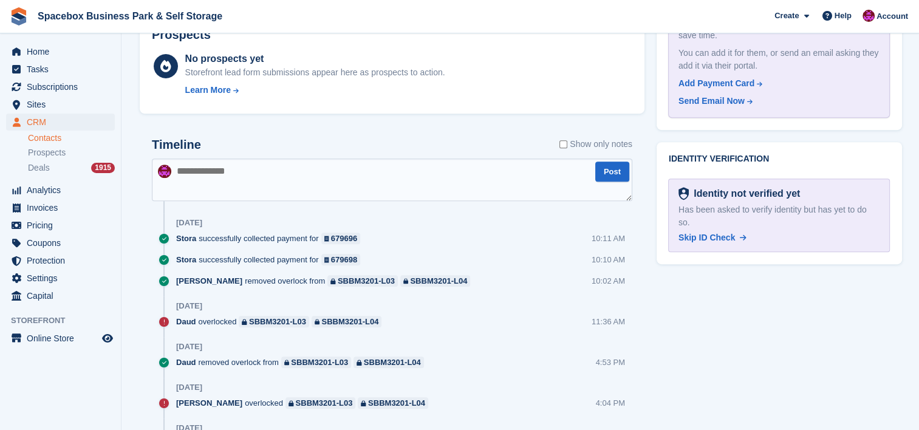
click at [356, 180] on textarea at bounding box center [392, 180] width 480 height 43
type textarea "**********"
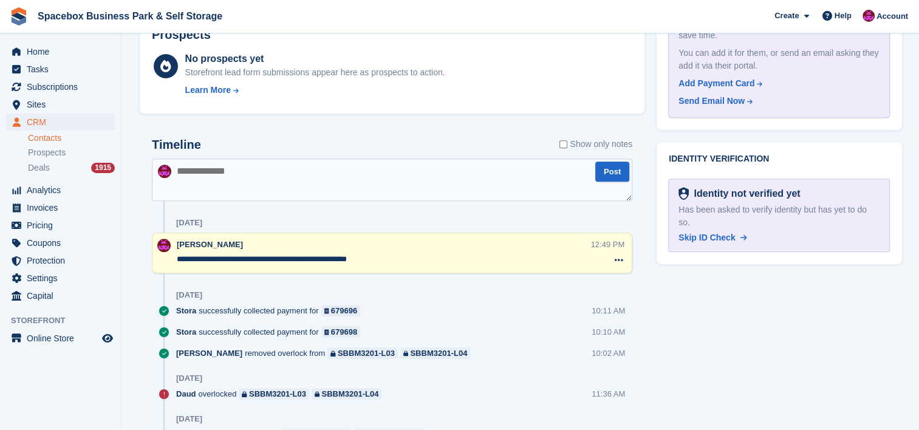
scroll to position [0, 0]
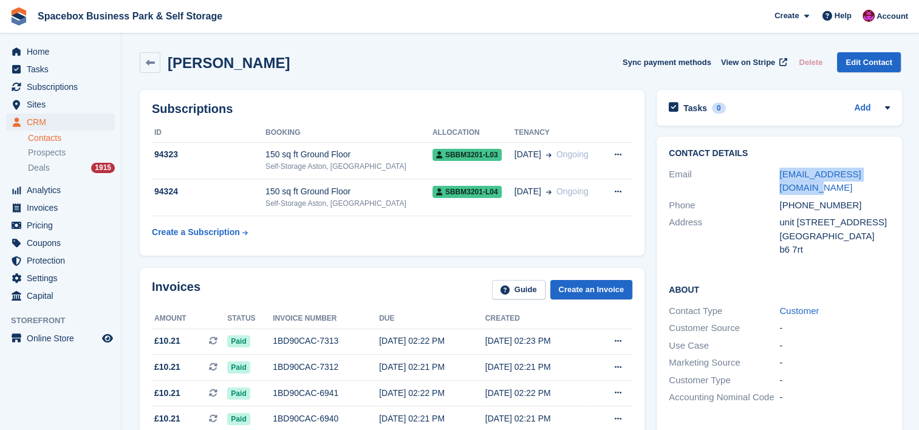
drag, startPoint x: 892, startPoint y: 171, endPoint x: 775, endPoint y: 176, distance: 117.3
click at [775, 176] on div "Contact Details Email hunaintan24@outlook.com Phone +447948040227 Address unit …" at bounding box center [779, 204] width 245 height 134
copy div "hunaintan24@outlook.com"
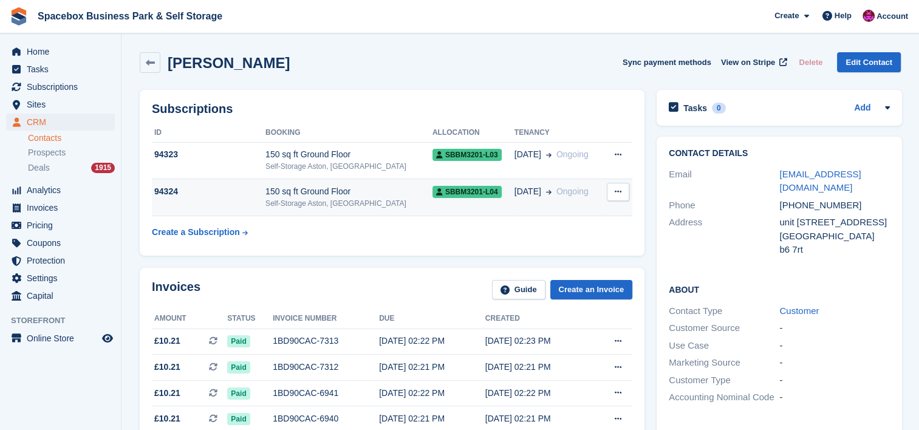
click at [313, 196] on div "150 sq ft Ground Floor" at bounding box center [348, 191] width 167 height 13
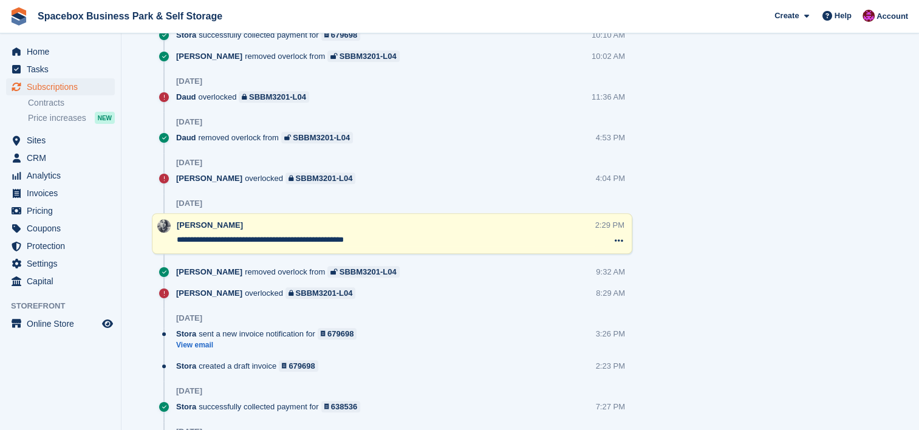
scroll to position [826, 0]
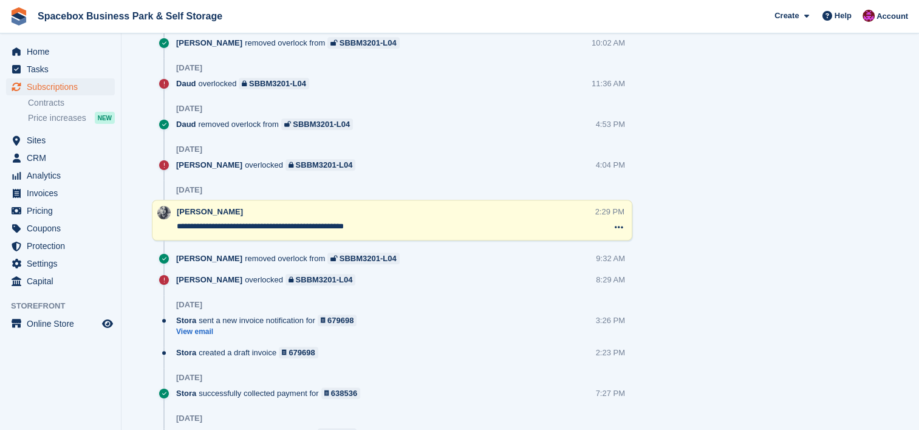
drag, startPoint x: 377, startPoint y: 228, endPoint x: 174, endPoint y: 226, distance: 202.3
click at [174, 226] on div "**********" at bounding box center [392, 220] width 480 height 41
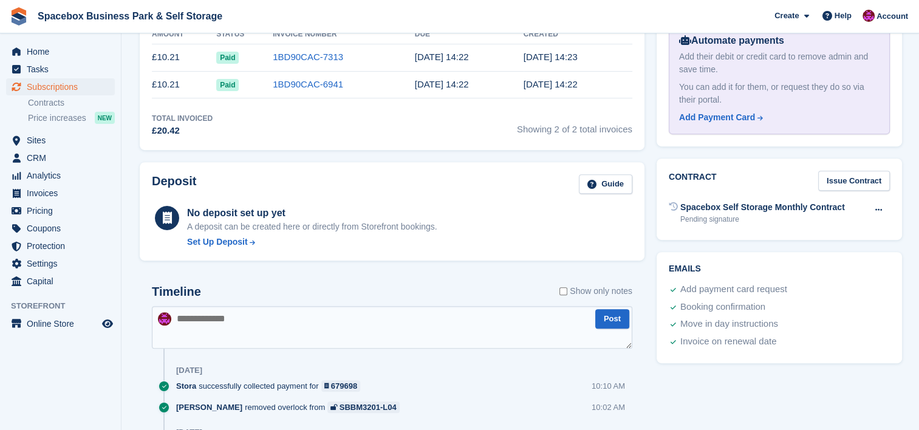
scroll to position [486, 0]
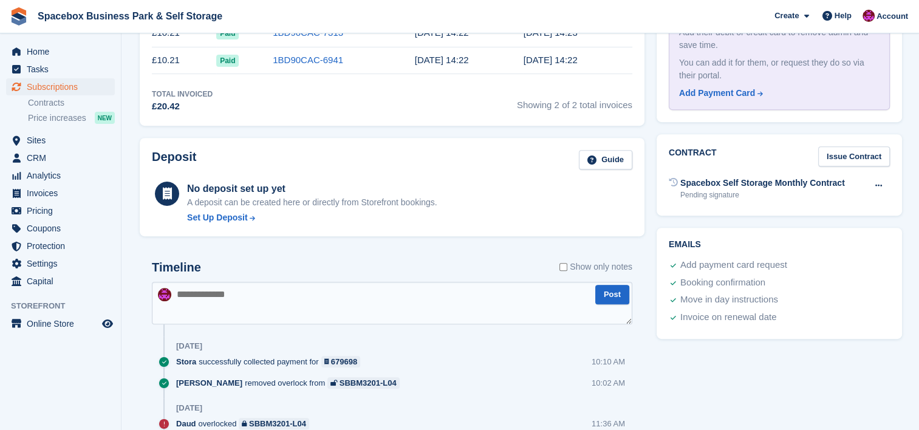
click at [317, 310] on textarea at bounding box center [392, 303] width 480 height 43
paste textarea "**********"
click at [177, 295] on textarea "**********" at bounding box center [392, 303] width 480 height 43
click at [271, 293] on textarea "**********" at bounding box center [392, 303] width 480 height 43
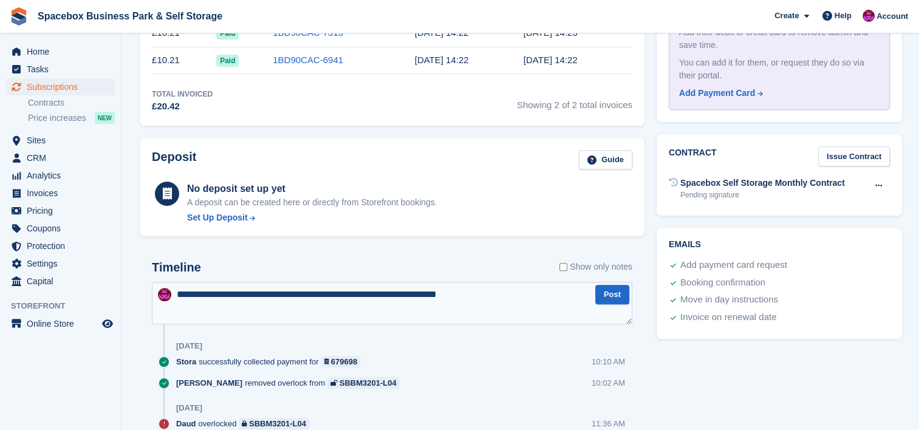
click at [420, 294] on textarea "**********" at bounding box center [392, 303] width 480 height 43
type textarea "**********"
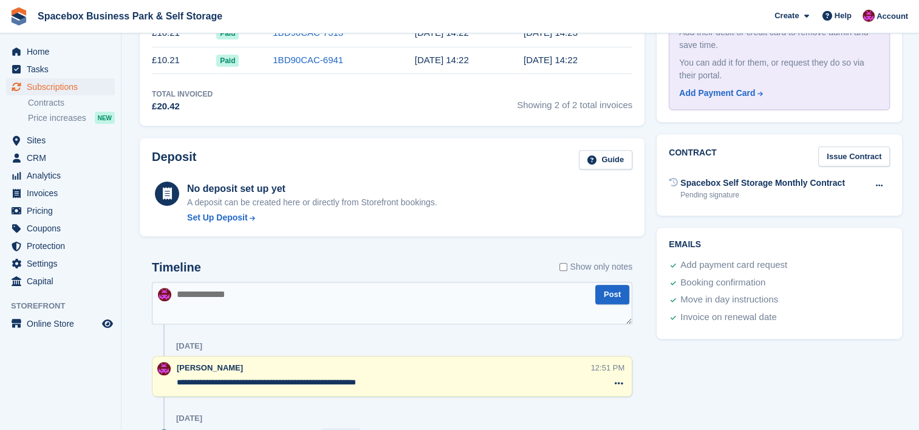
scroll to position [0, 0]
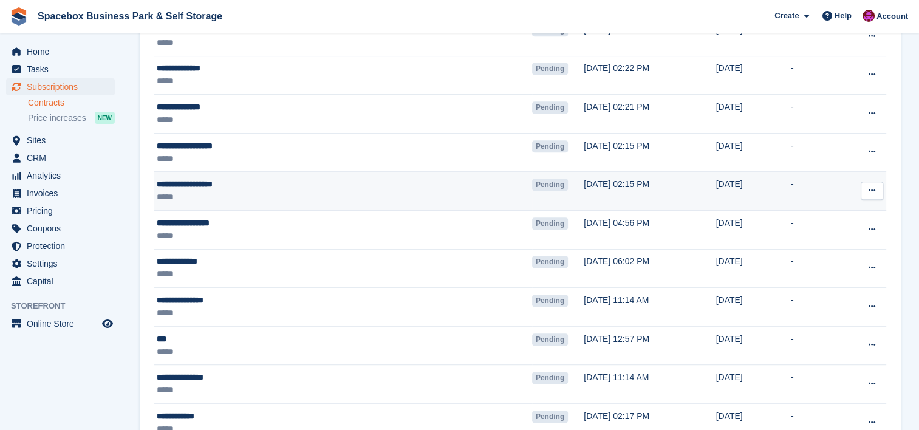
scroll to position [712, 0]
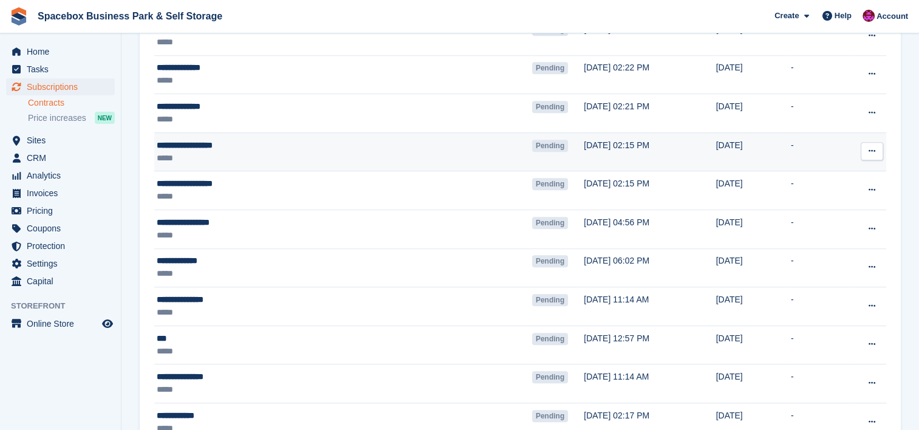
click at [532, 163] on td "Pending" at bounding box center [558, 151] width 52 height 39
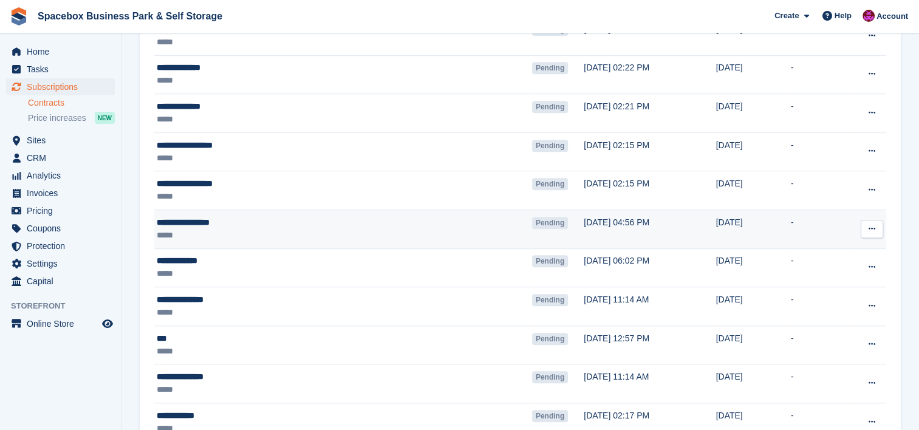
click at [228, 231] on div "*****" at bounding box center [287, 235] width 260 height 13
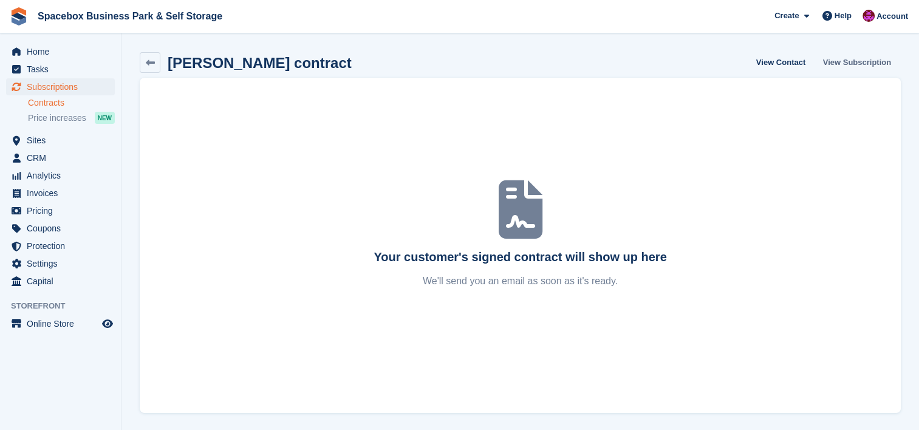
click at [853, 56] on link "View Subscription" at bounding box center [857, 62] width 78 height 20
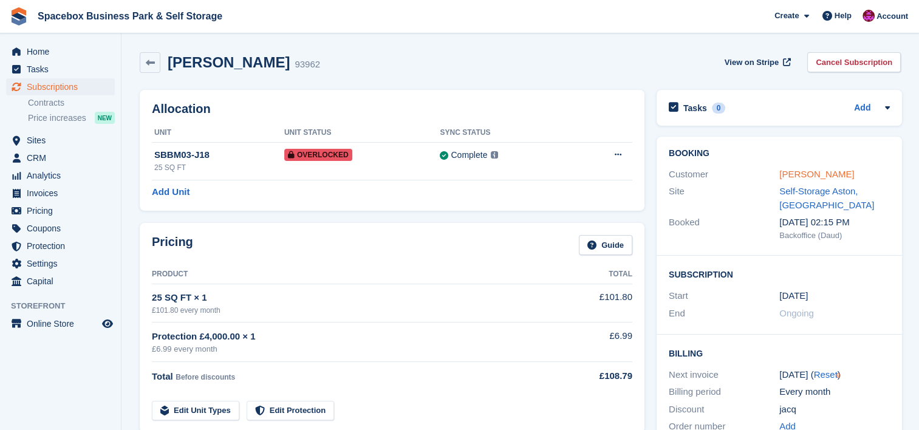
click at [831, 172] on link "Jacqueline Kennedy" at bounding box center [816, 174] width 75 height 10
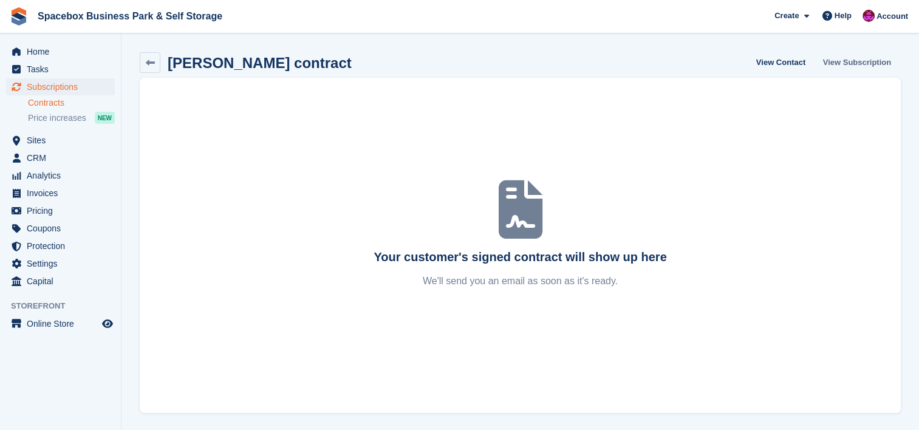
click at [872, 61] on link "View Subscription" at bounding box center [857, 62] width 78 height 20
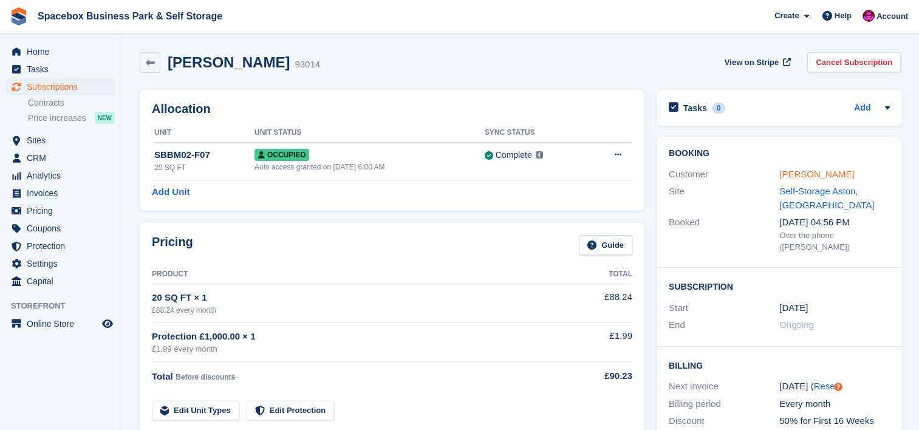
click at [818, 170] on link "[PERSON_NAME]" at bounding box center [816, 174] width 75 height 10
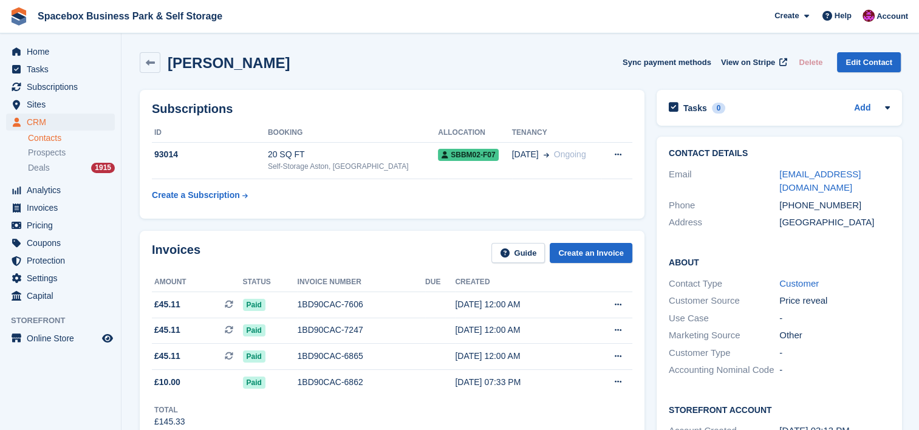
click at [279, 284] on th "Status" at bounding box center [270, 282] width 55 height 19
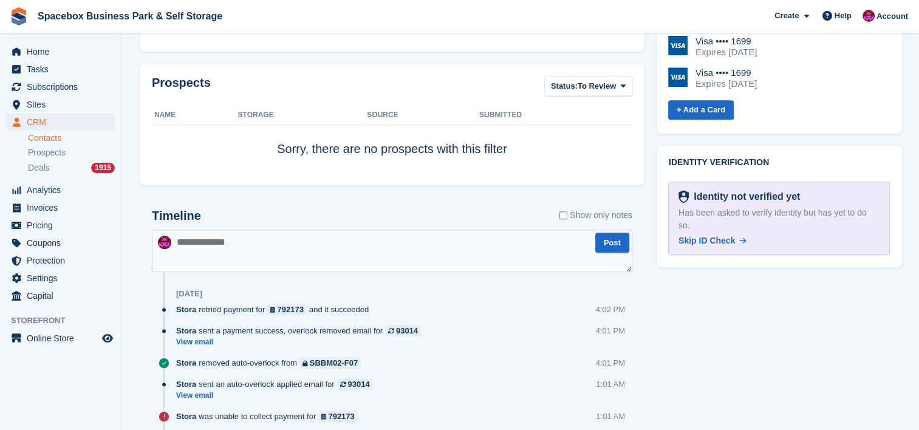
scroll to position [513, 0]
click at [276, 260] on textarea at bounding box center [392, 249] width 480 height 43
type textarea "*"
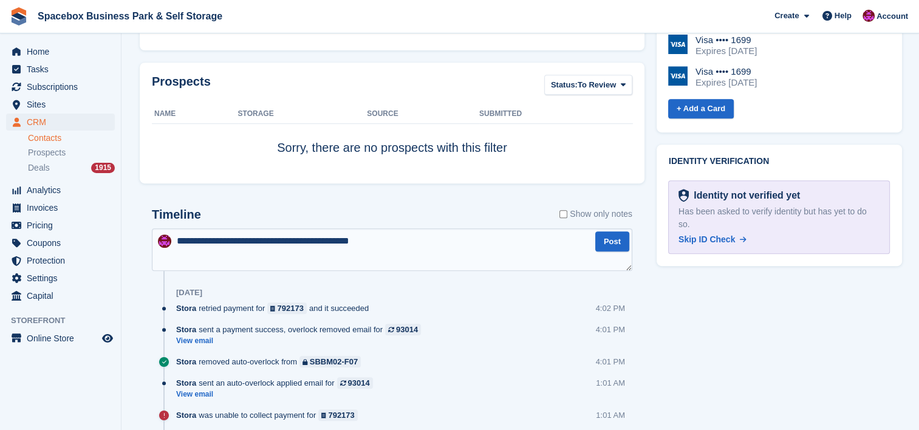
type textarea "**********"
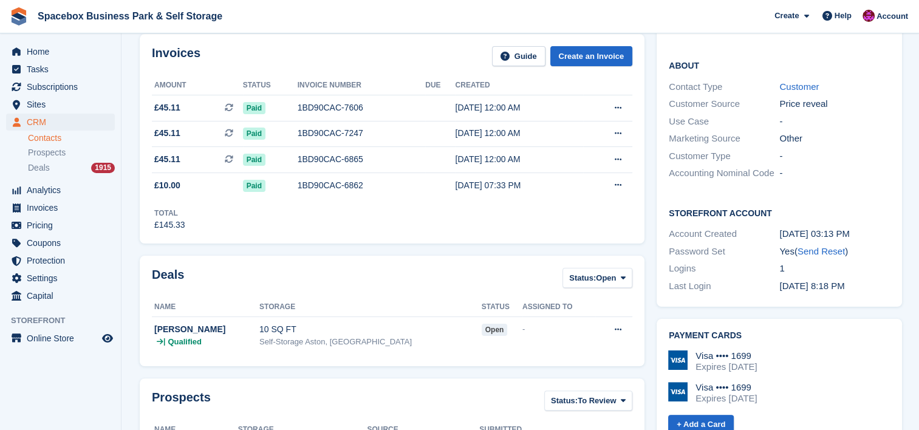
scroll to position [0, 0]
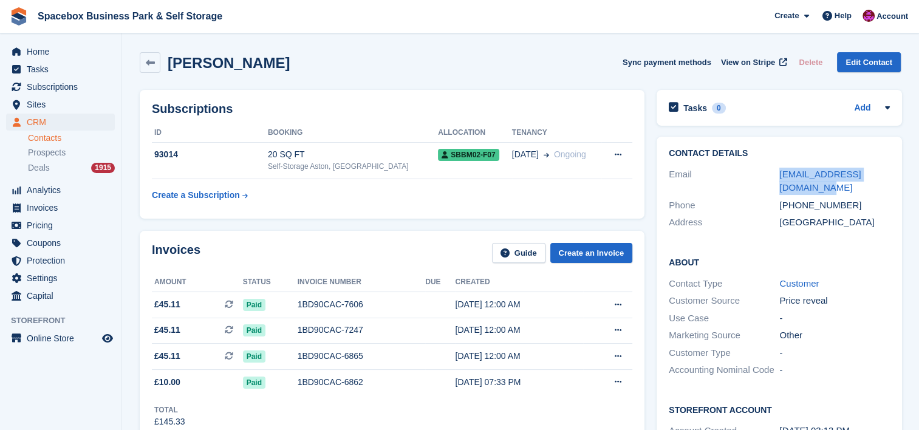
drag, startPoint x: 805, startPoint y: 193, endPoint x: 777, endPoint y: 168, distance: 37.9
click at [777, 168] on div "Email ekpemupoloerica@gmail.com" at bounding box center [779, 181] width 221 height 31
copy div "ekpemupoloerica@gmail.com"
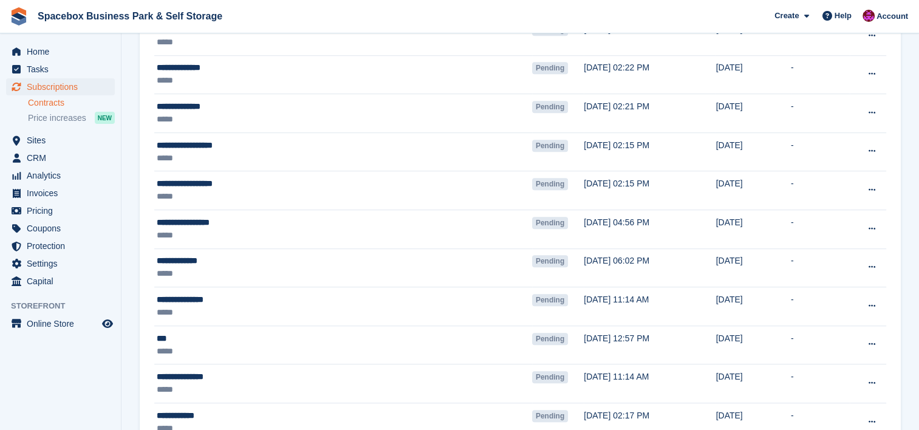
scroll to position [712, 0]
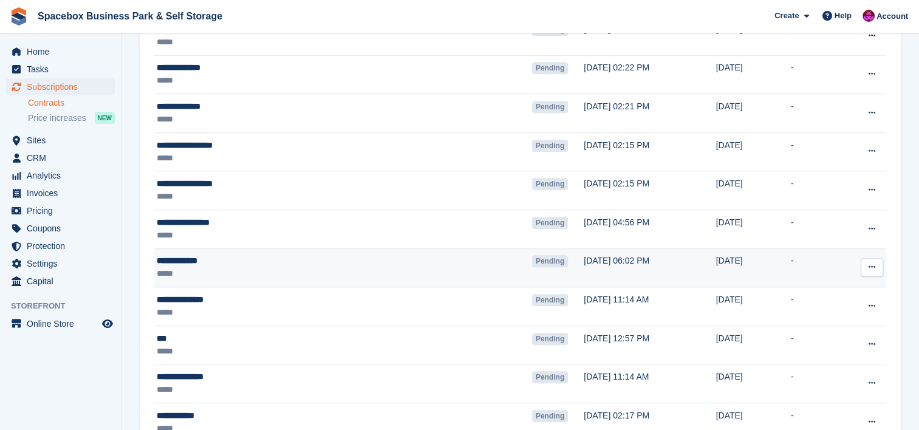
click at [283, 260] on div "**********" at bounding box center [287, 260] width 260 height 13
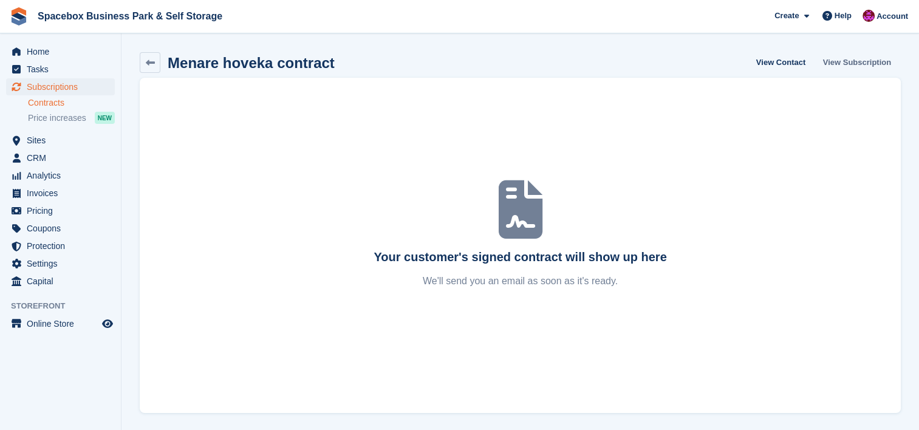
click at [868, 59] on link "View Subscription" at bounding box center [857, 62] width 78 height 20
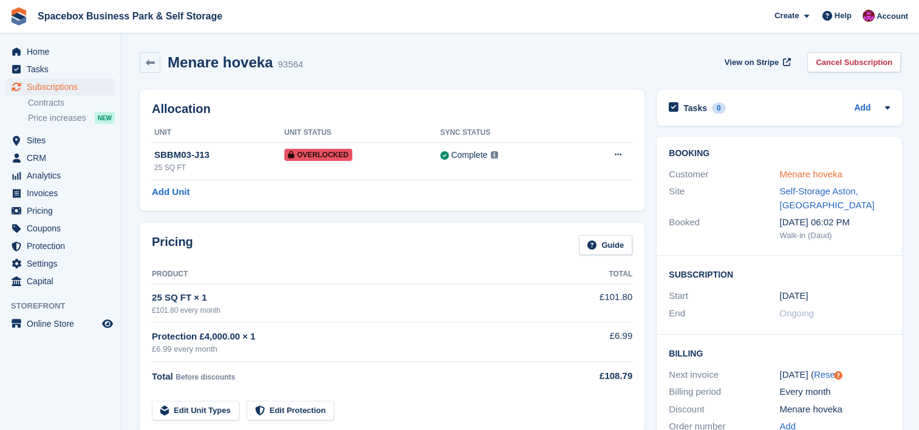
click at [829, 174] on link "Menare hoveka" at bounding box center [810, 174] width 63 height 10
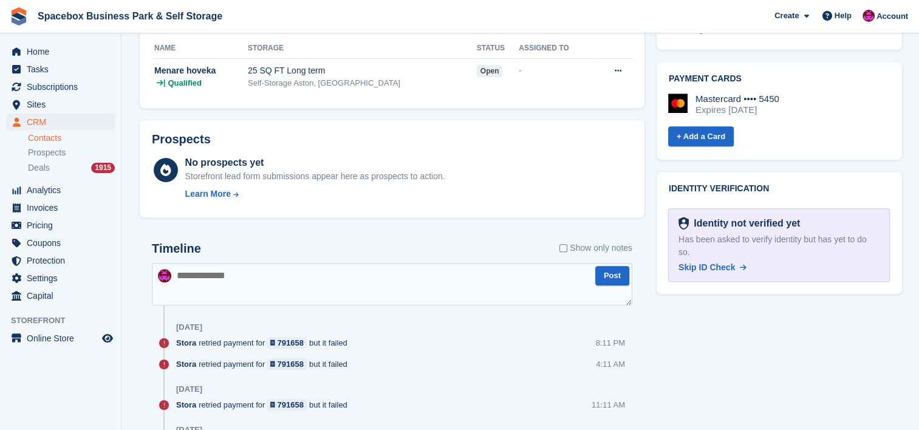
scroll to position [453, 0]
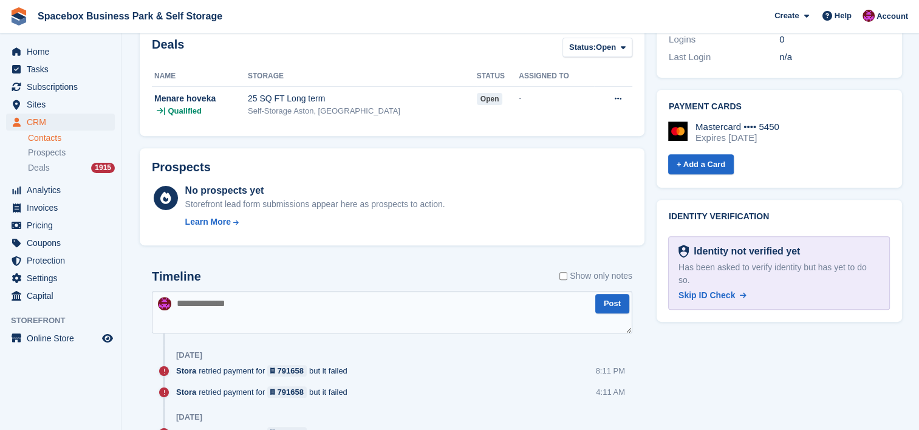
click at [293, 327] on textarea at bounding box center [392, 312] width 480 height 43
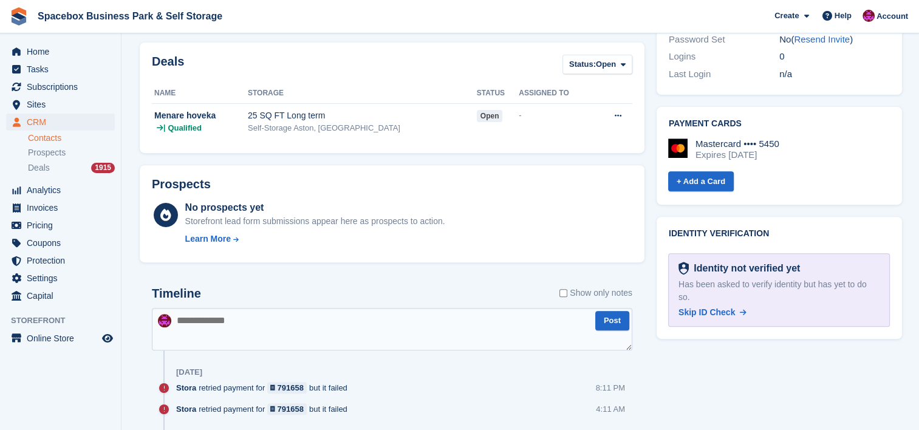
scroll to position [340, 0]
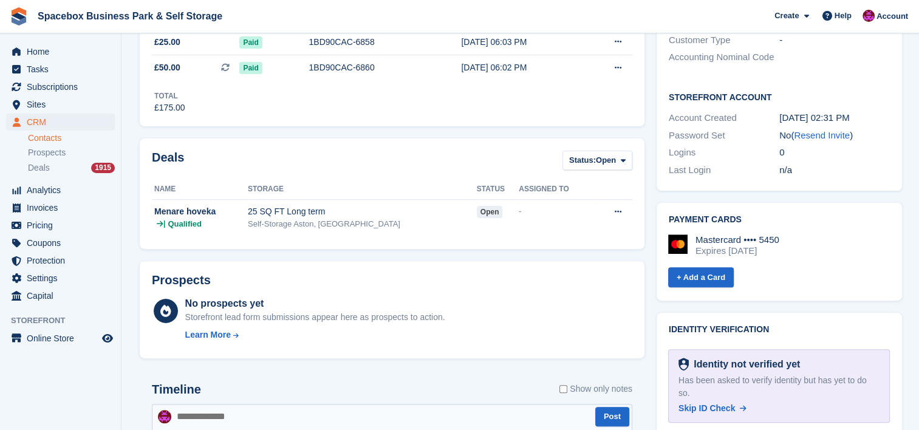
click at [221, 420] on textarea at bounding box center [392, 425] width 480 height 43
type textarea "**********"
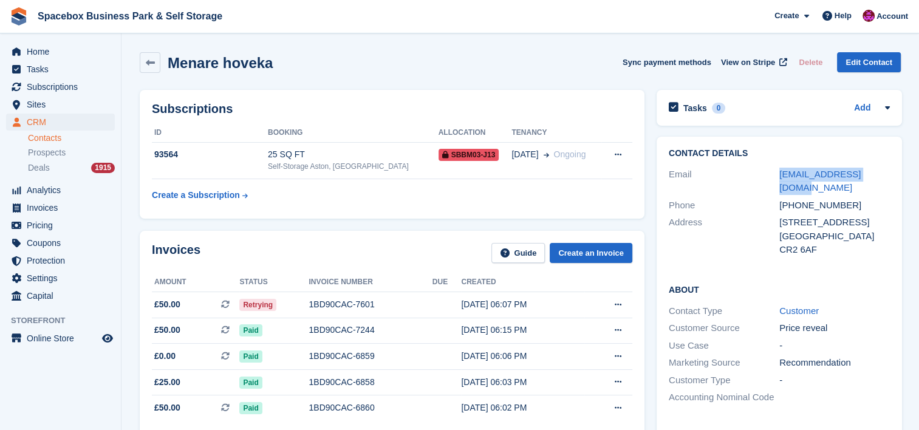
drag, startPoint x: 885, startPoint y: 172, endPoint x: 776, endPoint y: 175, distance: 109.3
click at [776, 175] on div "Email chamikaaaa3@gmail.com" at bounding box center [779, 181] width 221 height 31
copy div "chamikaaaa3@gmail.com"
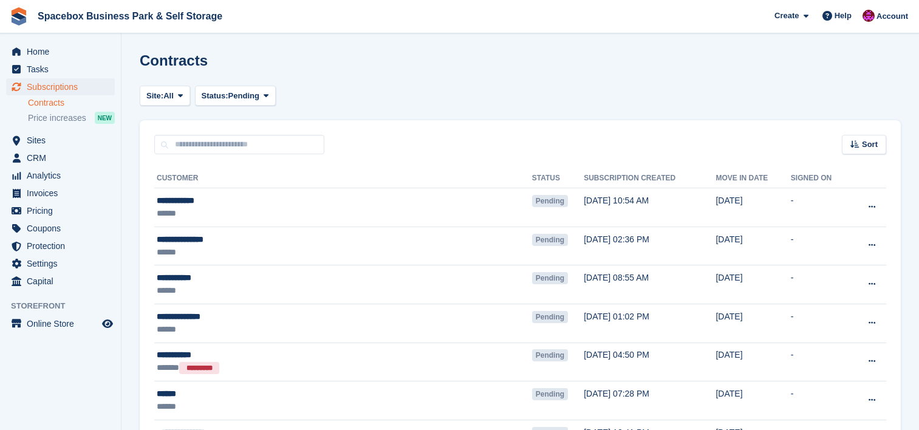
scroll to position [712, 0]
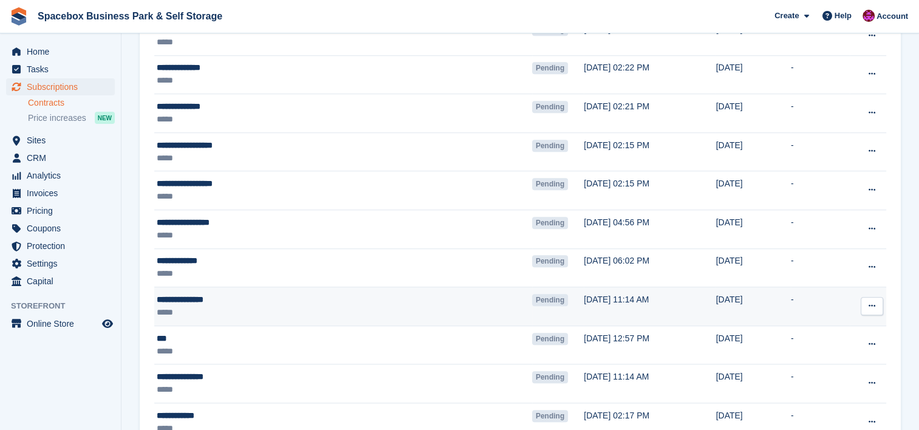
click at [265, 296] on div "**********" at bounding box center [287, 299] width 260 height 13
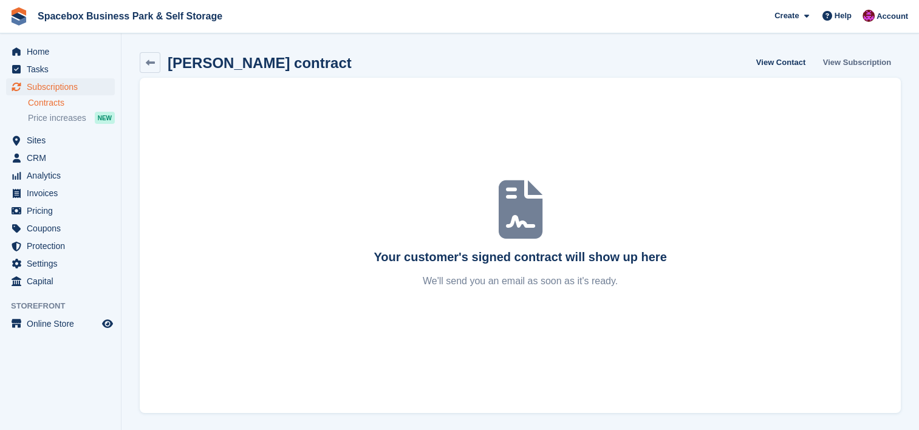
click at [839, 64] on link "View Subscription" at bounding box center [857, 62] width 78 height 20
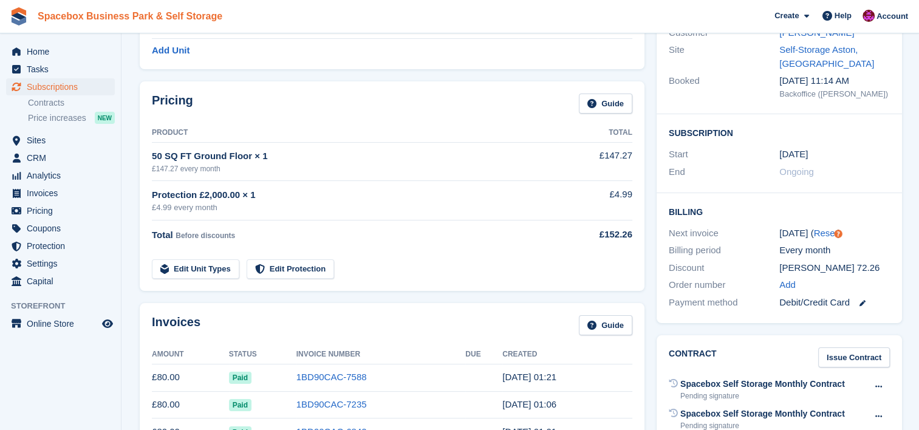
scroll to position [49, 0]
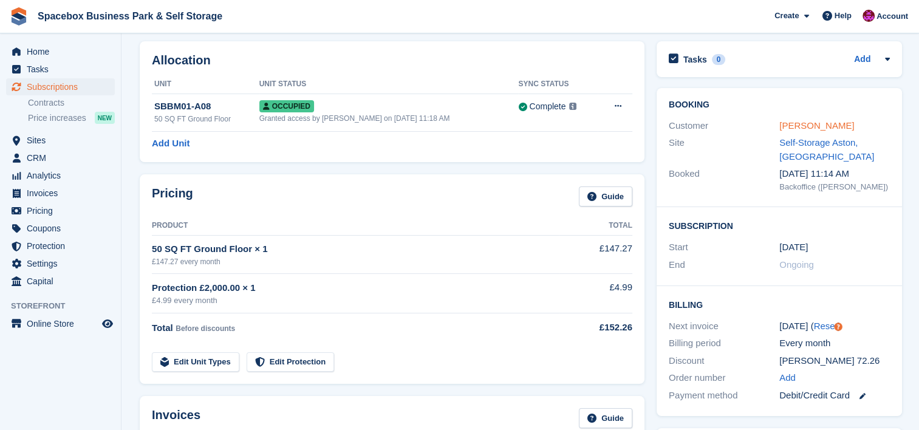
click at [816, 126] on link "Priscilla Baker" at bounding box center [816, 125] width 75 height 10
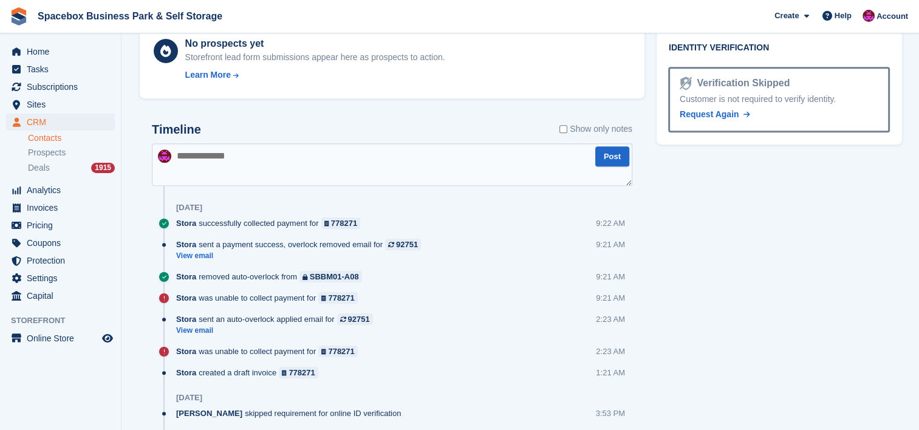
scroll to position [613, 0]
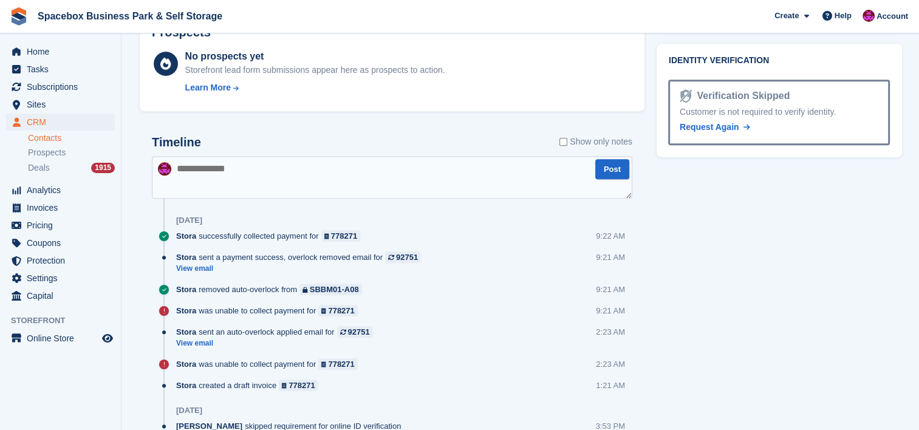
click at [236, 175] on textarea at bounding box center [392, 177] width 480 height 43
type textarea "**********"
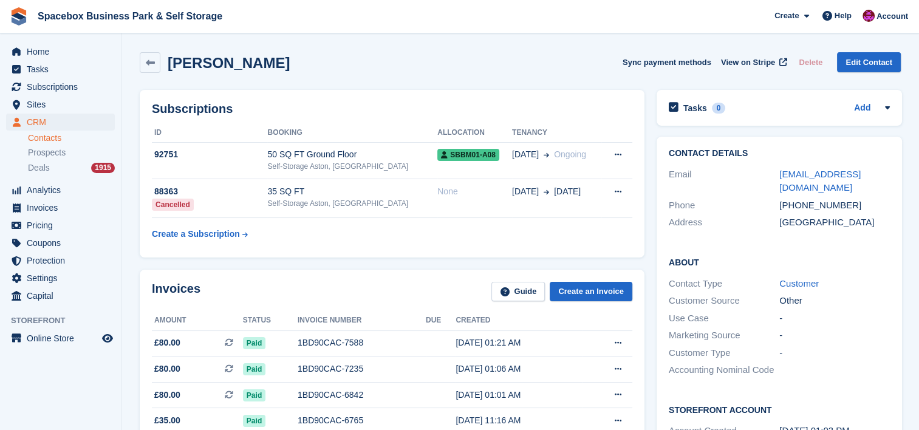
scroll to position [0, 0]
drag, startPoint x: 802, startPoint y: 193, endPoint x: 770, endPoint y: 172, distance: 37.4
click at [770, 172] on div "Email priscilla_hoosain@hotmail.co.uk" at bounding box center [779, 181] width 221 height 31
copy div "priscilla_hoosain@hotmail.co.uk"
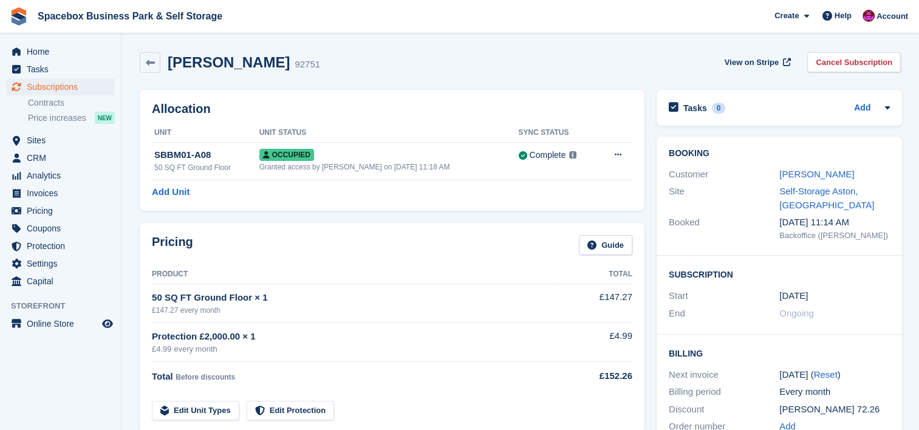
scroll to position [49, 0]
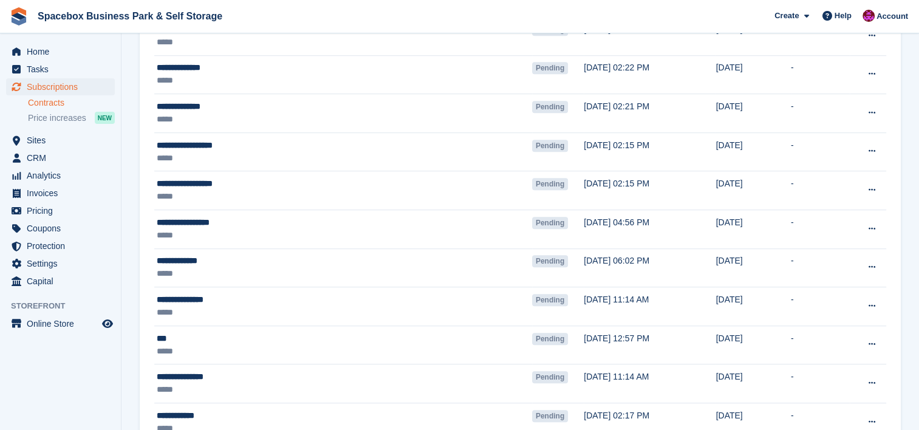
scroll to position [712, 0]
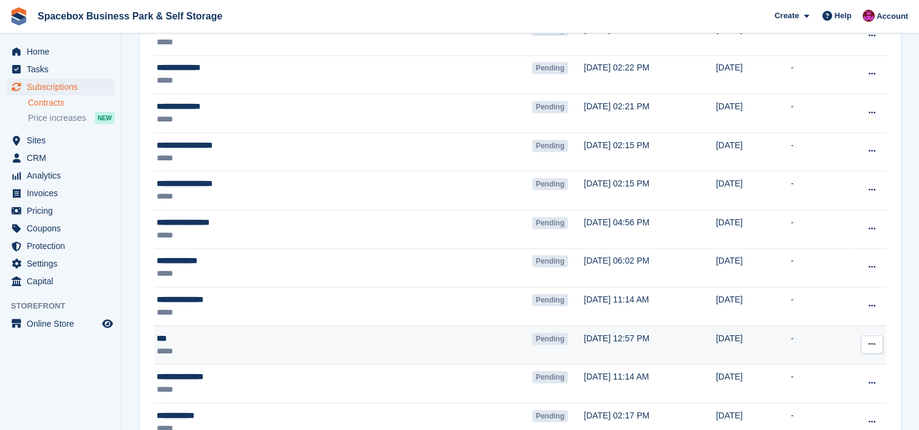
click at [243, 347] on div "*****" at bounding box center [287, 351] width 260 height 13
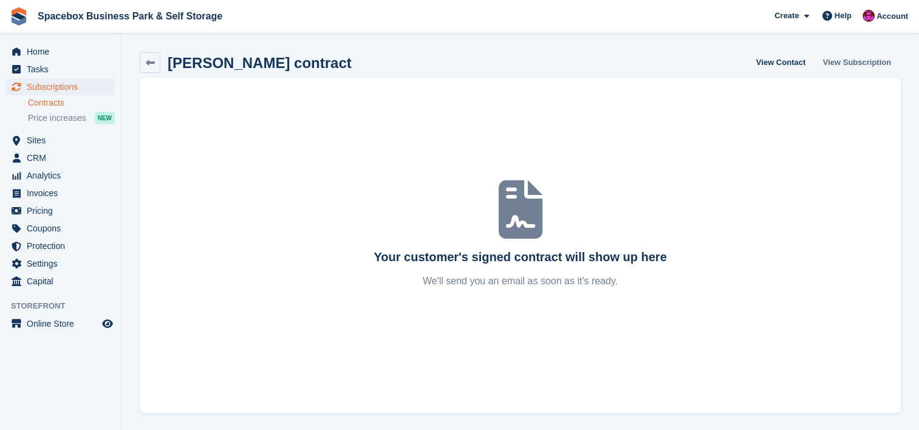
click at [857, 63] on link "View Subscription" at bounding box center [857, 62] width 78 height 20
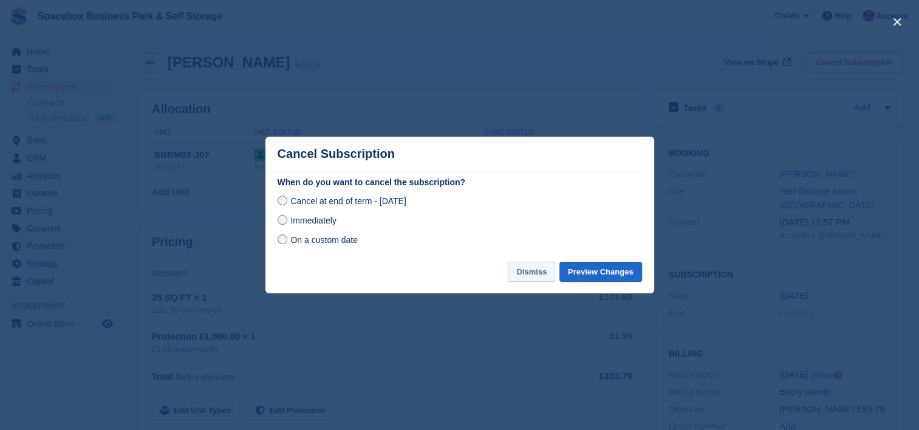
click at [527, 279] on button "Dismiss" at bounding box center [531, 272] width 47 height 20
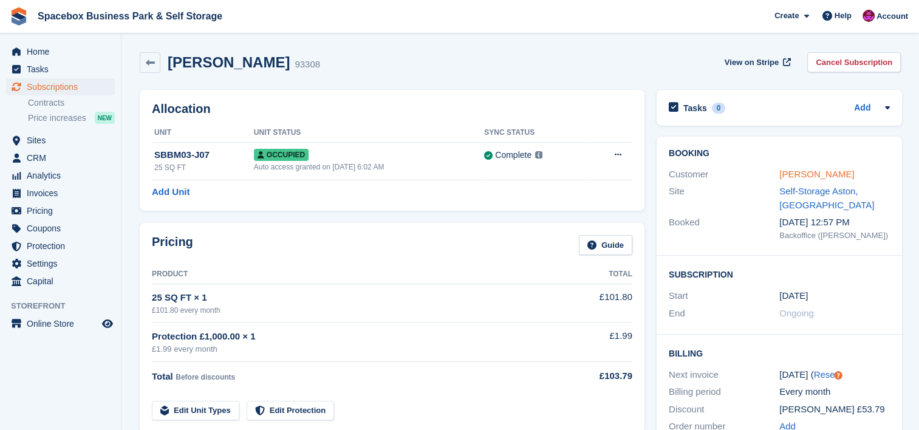
click at [791, 176] on link "Ana" at bounding box center [816, 174] width 75 height 10
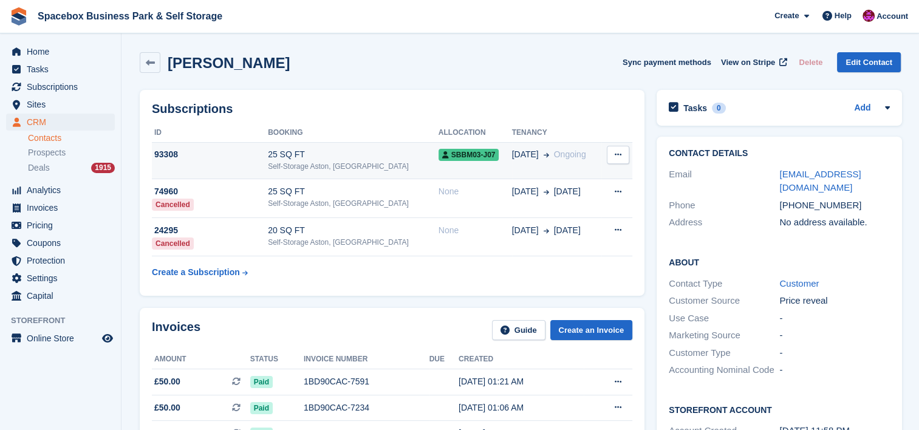
click at [457, 157] on span "SBBM03-J07" at bounding box center [468, 155] width 61 height 12
click at [292, 73] on div "[PERSON_NAME] Sync payment methods View on Stripe Delete Edit Contact" at bounding box center [520, 65] width 773 height 38
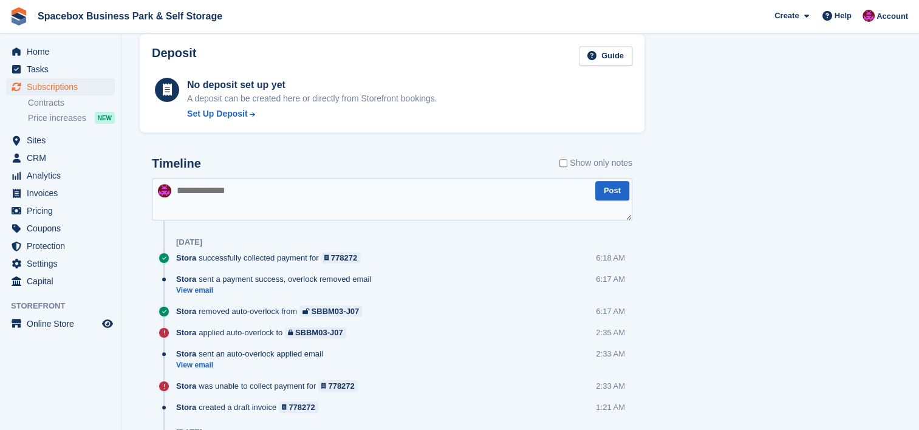
scroll to position [632, 0]
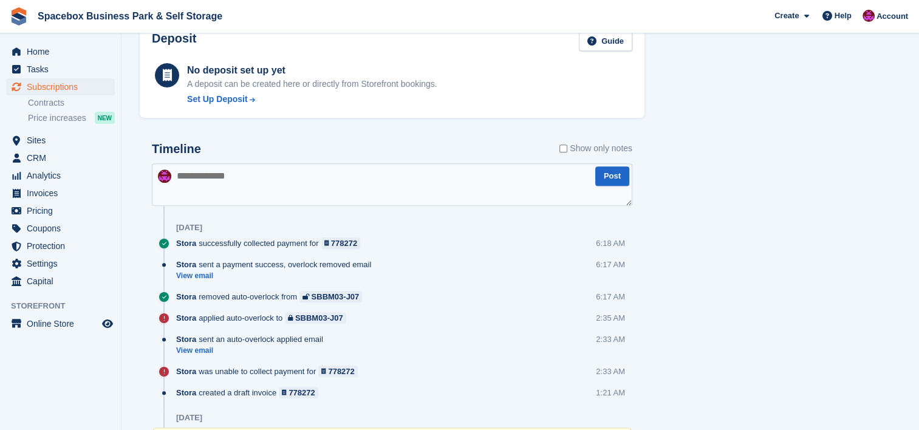
click at [315, 191] on textarea at bounding box center [392, 184] width 480 height 43
type textarea "**********"
click at [617, 171] on button "Post" at bounding box center [612, 176] width 34 height 20
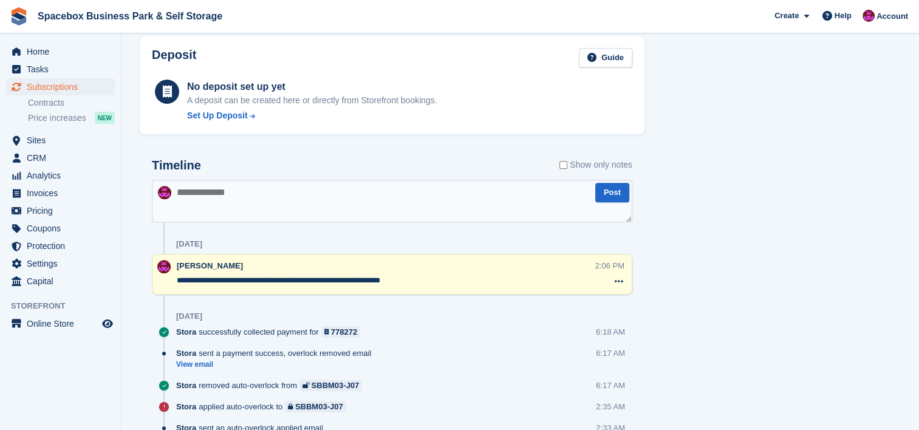
scroll to position [0, 0]
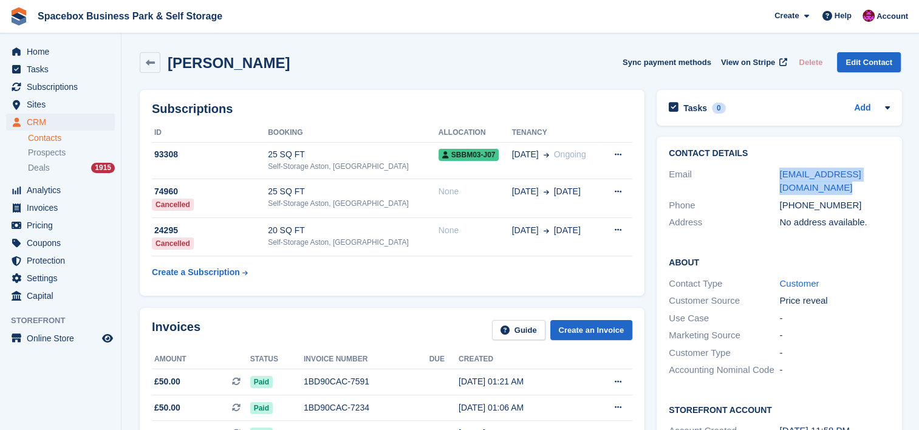
drag, startPoint x: 817, startPoint y: 195, endPoint x: 766, endPoint y: 176, distance: 53.8
click at [766, 176] on div "Email anamargarida229999@gmail.com" at bounding box center [779, 181] width 221 height 31
copy div "anamargarida229999@gmail.com"
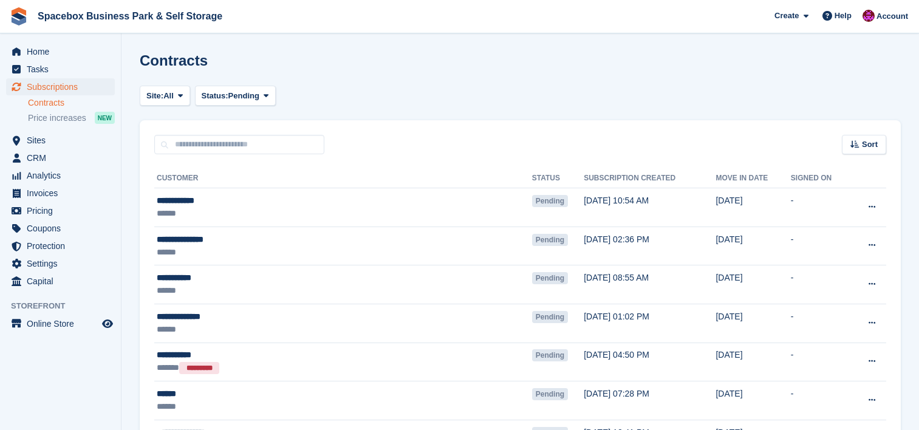
scroll to position [712, 0]
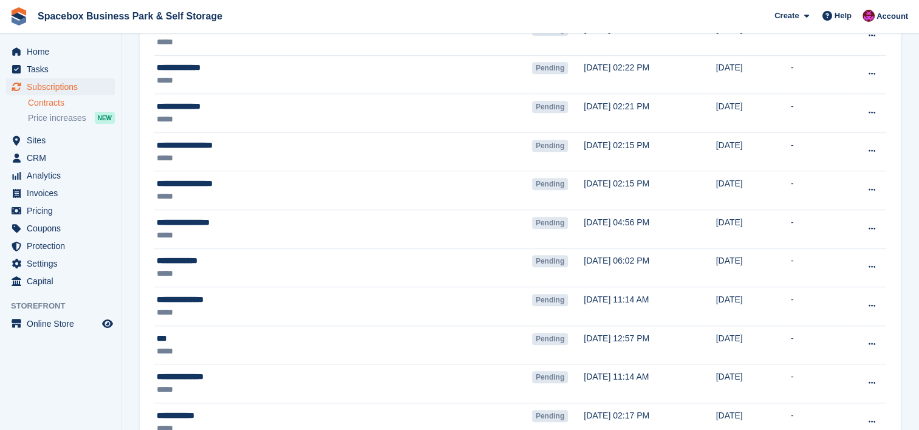
click at [585, 21] on span "Spacebox Business Park & Self Storage Create Subscription Invoice Contact Deal …" at bounding box center [459, 16] width 919 height 33
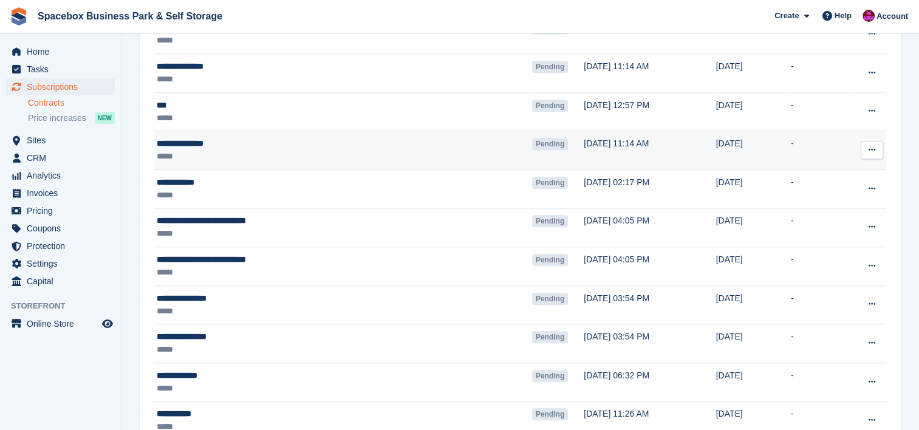
scroll to position [955, 0]
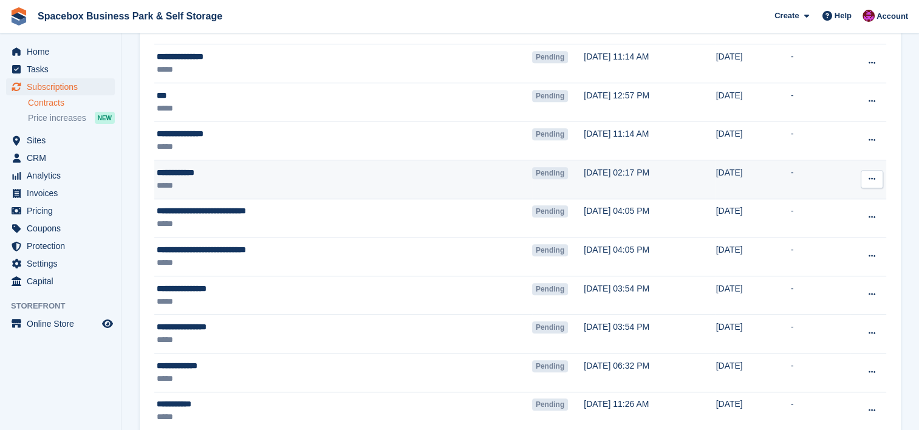
click at [324, 170] on div "**********" at bounding box center [287, 172] width 260 height 13
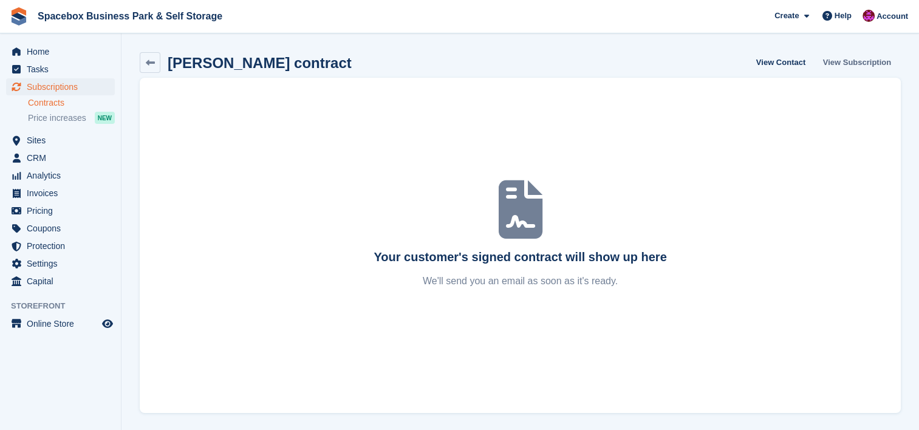
click at [865, 61] on link "View Subscription" at bounding box center [857, 62] width 78 height 20
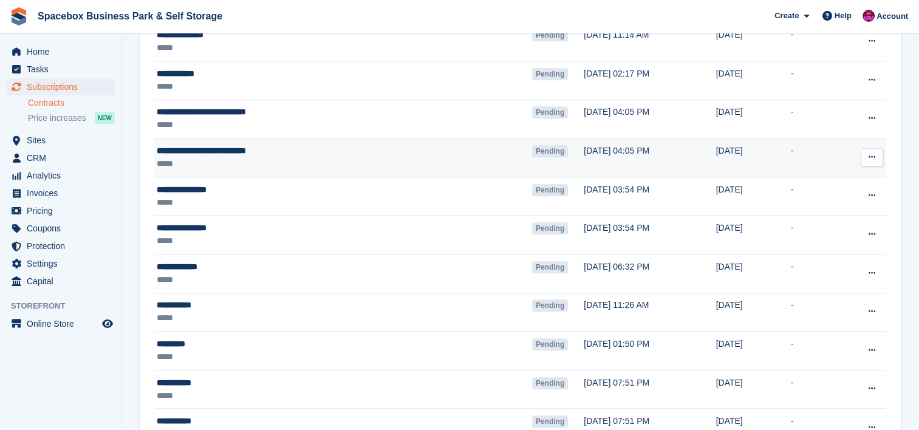
scroll to position [1020, 0]
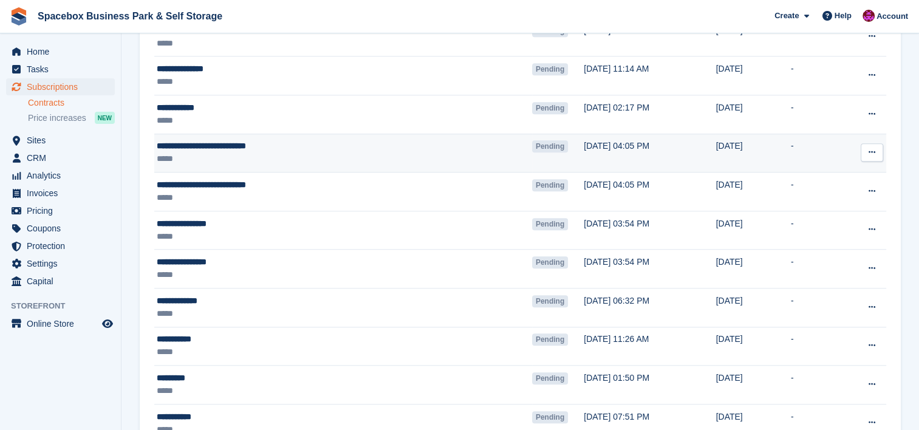
click at [323, 143] on div "**********" at bounding box center [287, 146] width 260 height 13
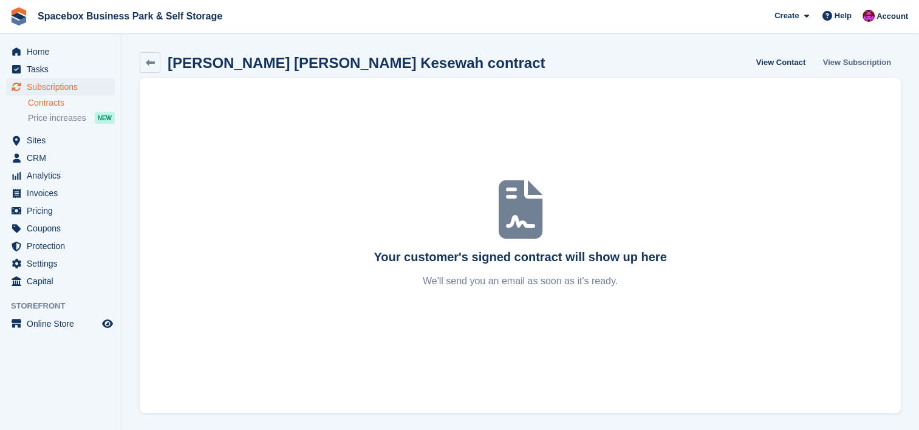
click at [862, 63] on link "View Subscription" at bounding box center [857, 62] width 78 height 20
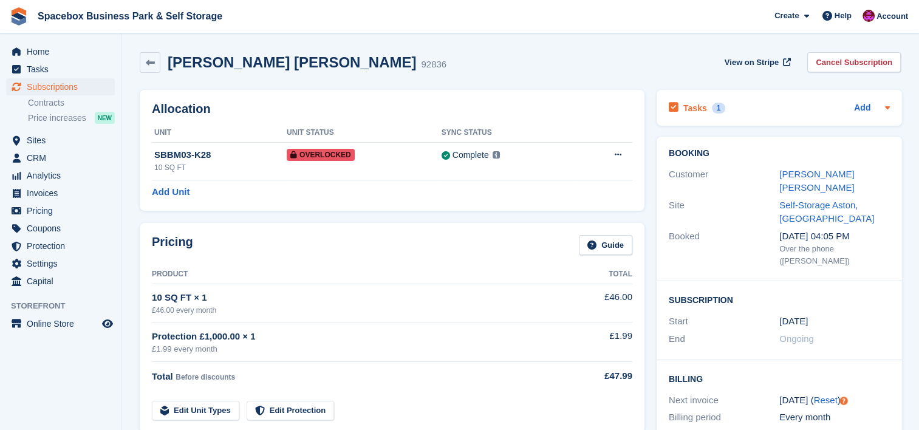
click at [810, 112] on div "Tasks 1 Add" at bounding box center [779, 108] width 221 height 16
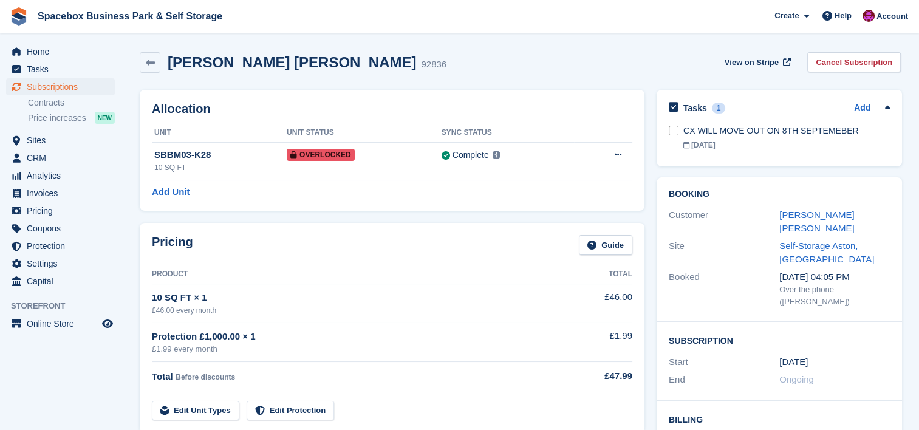
click at [810, 112] on div "Tasks 1 Add" at bounding box center [779, 108] width 221 height 16
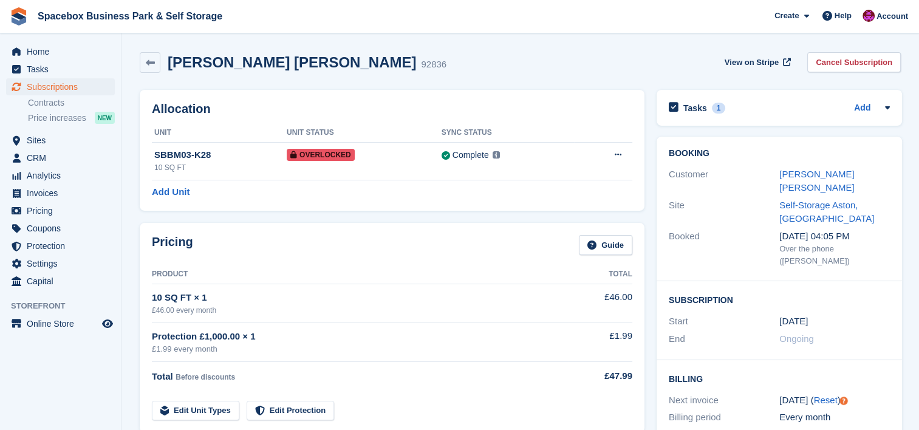
click at [810, 112] on div "Tasks 1 Add" at bounding box center [779, 108] width 221 height 16
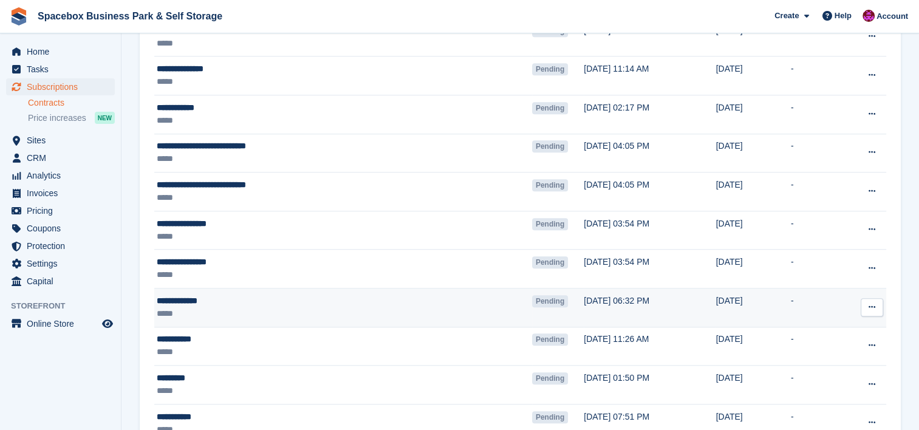
scroll to position [1036, 0]
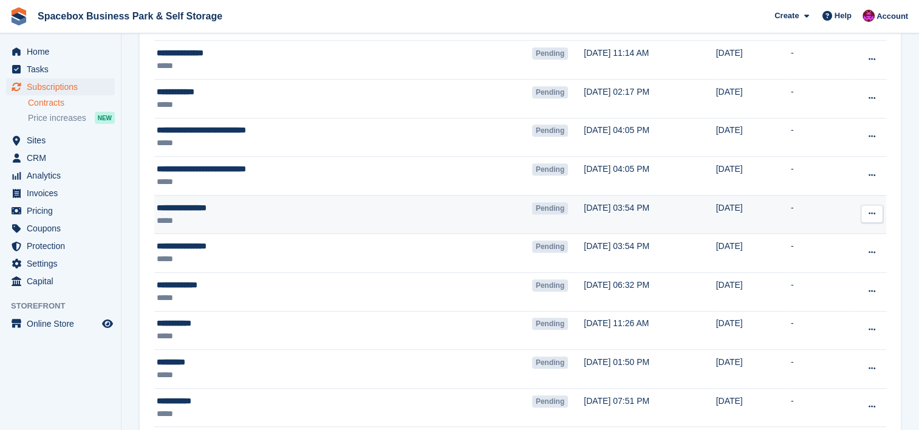
click at [282, 214] on div "*****" at bounding box center [287, 220] width 260 height 13
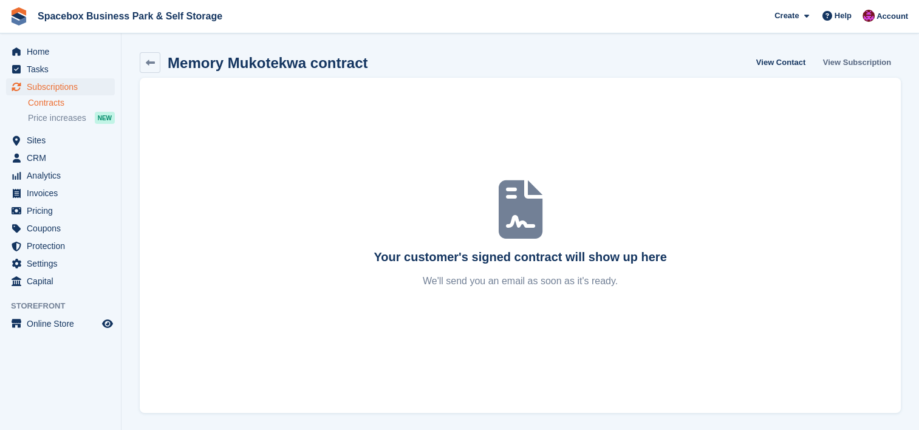
click at [858, 63] on link "View Subscription" at bounding box center [857, 62] width 78 height 20
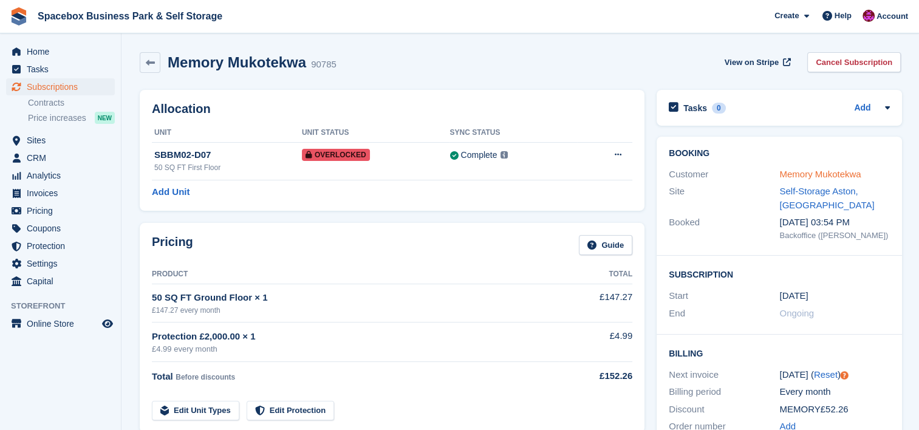
click at [802, 172] on link "Memory Mukotekwa" at bounding box center [819, 174] width 81 height 10
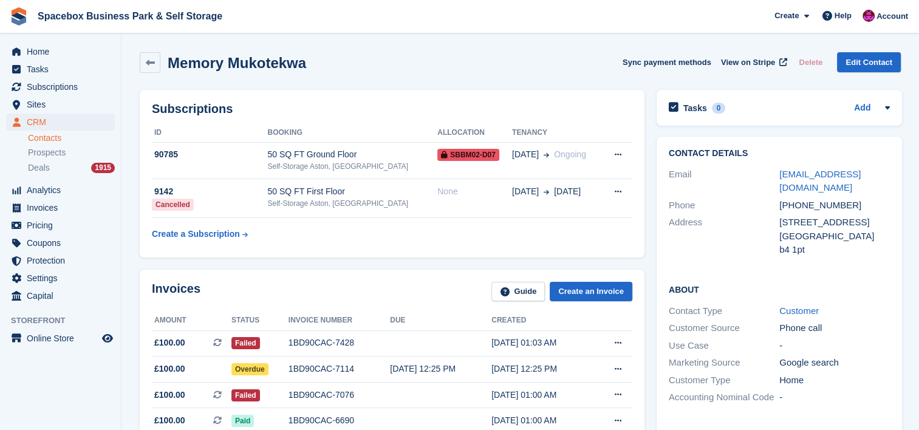
click at [230, 251] on div "Subscriptions ID Booking Allocation Tenancy 90785 50 SQ FT Ground Floor Self-St…" at bounding box center [392, 174] width 505 height 168
drag, startPoint x: 214, startPoint y: 216, endPoint x: 146, endPoint y: 120, distance: 117.6
click at [146, 120] on div "Subscriptions ID Booking Allocation Tenancy 90785 50 SQ FT Ground Floor Self-St…" at bounding box center [392, 174] width 505 height 168
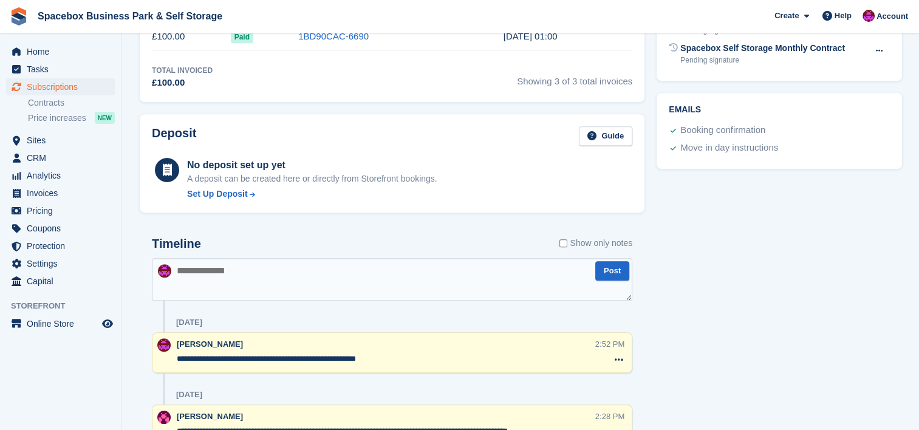
scroll to position [550, 0]
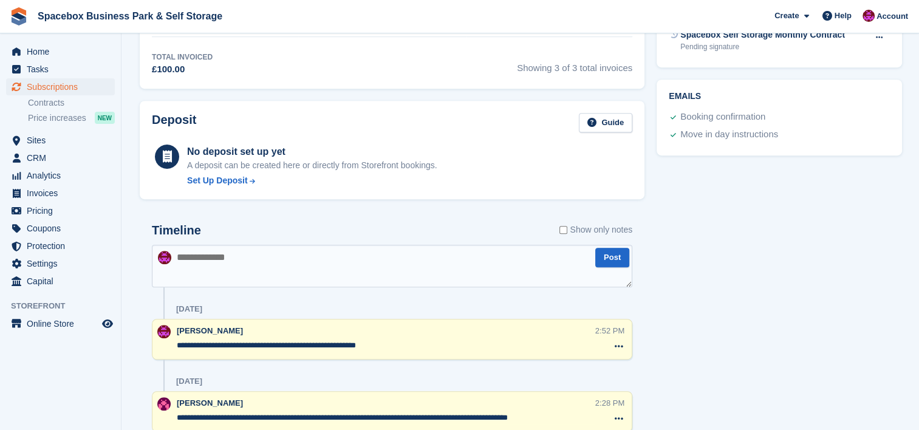
drag, startPoint x: 292, startPoint y: 343, endPoint x: 174, endPoint y: 343, distance: 117.2
click at [174, 343] on div "**********" at bounding box center [392, 339] width 480 height 41
click at [245, 252] on textarea at bounding box center [392, 266] width 480 height 43
paste textarea "**********"
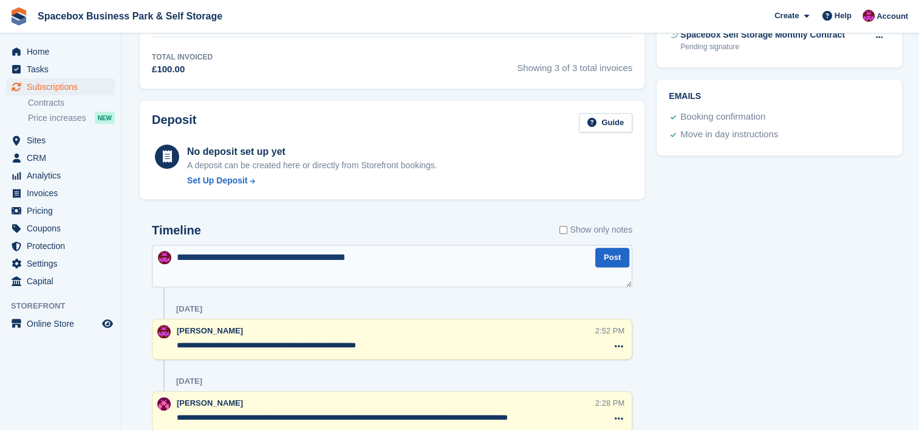
type textarea "**********"
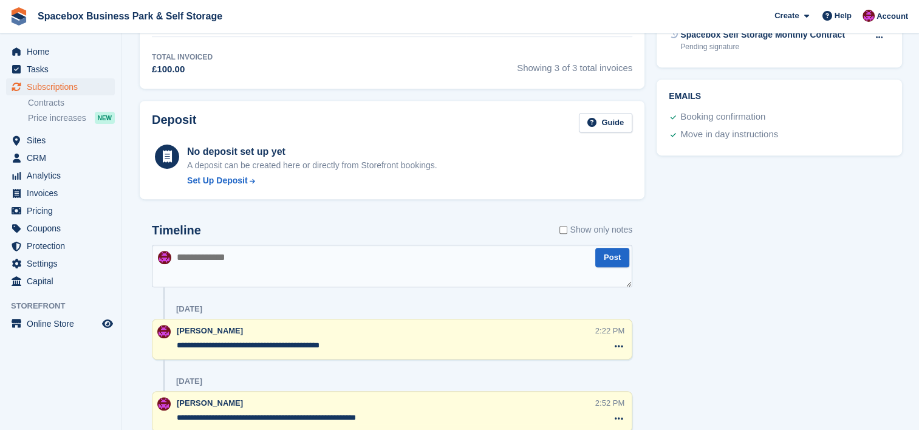
scroll to position [0, 0]
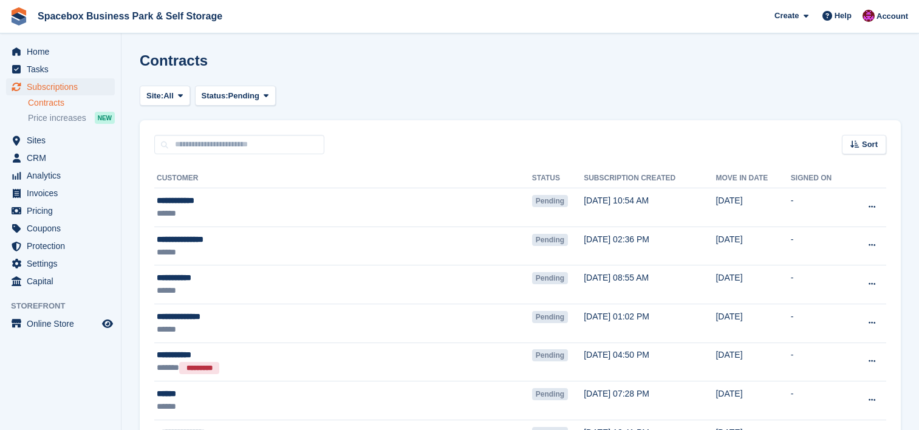
scroll to position [1036, 0]
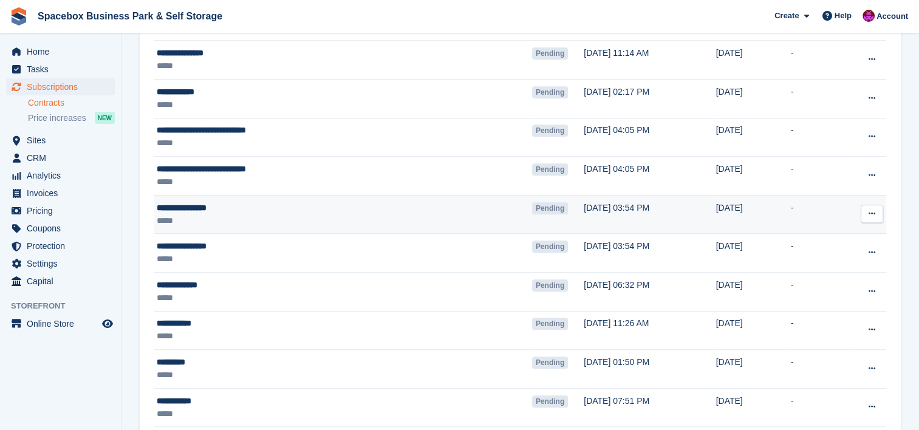
drag, startPoint x: 0, startPoint y: 0, endPoint x: 251, endPoint y: 209, distance: 326.4
click at [251, 209] on div "**********" at bounding box center [287, 208] width 260 height 13
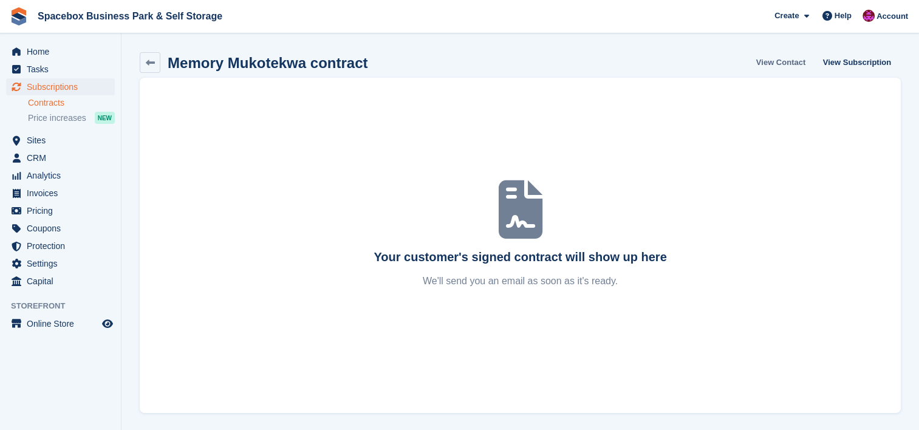
click at [807, 62] on link "View Contact" at bounding box center [780, 62] width 59 height 20
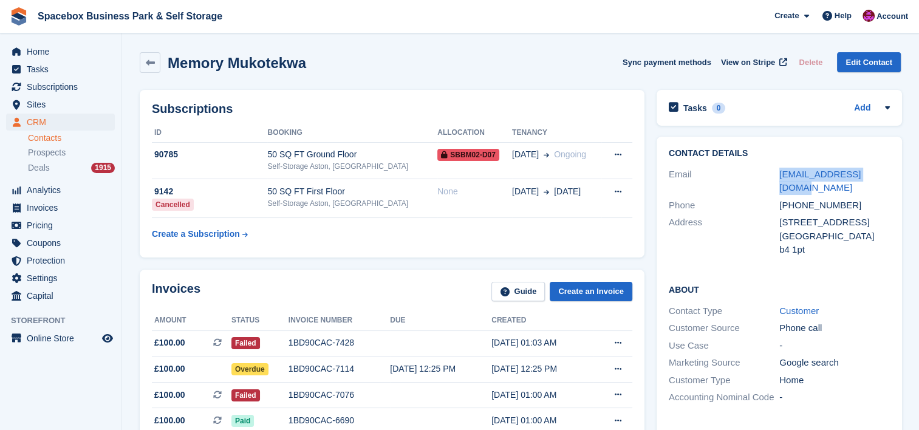
drag, startPoint x: 889, startPoint y: 175, endPoint x: 774, endPoint y: 176, distance: 114.8
click at [774, 176] on div "Contact Details Email mmmglory233@gmail.com Phone +447465203570 Address 129 wen…" at bounding box center [779, 204] width 245 height 134
copy div "mmmglory233@gmail.com"
click at [774, 176] on div "Email" at bounding box center [724, 181] width 111 height 27
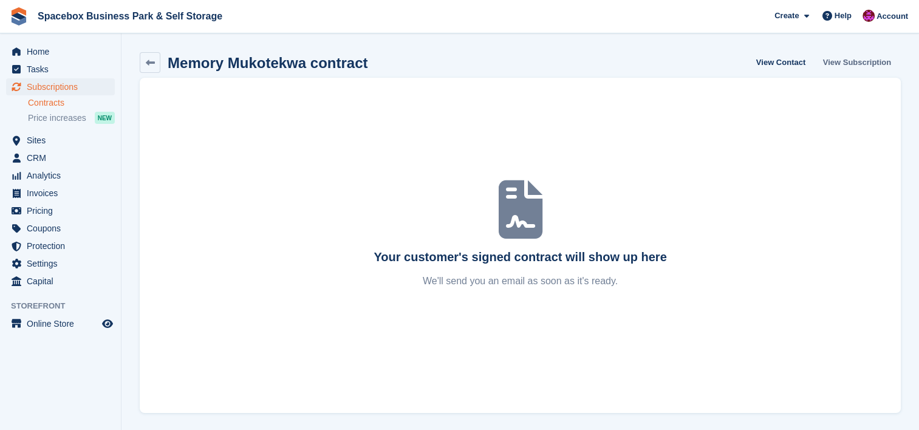
click at [849, 56] on link "View Subscription" at bounding box center [857, 62] width 78 height 20
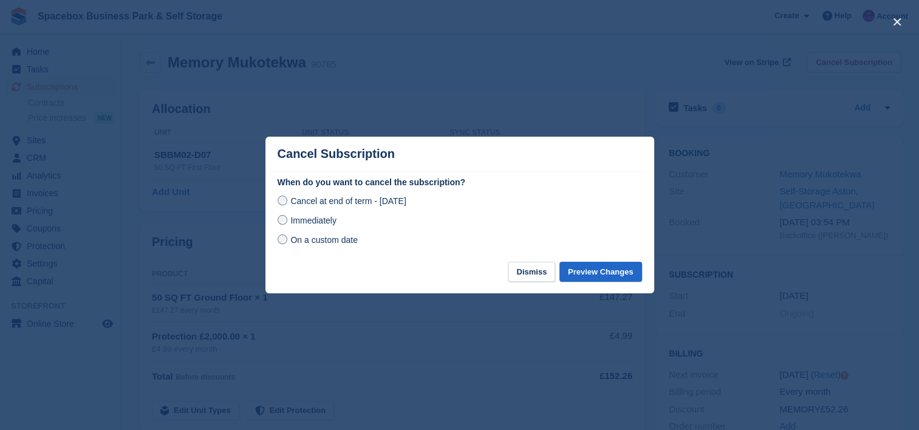
click at [722, 138] on div at bounding box center [459, 215] width 919 height 430
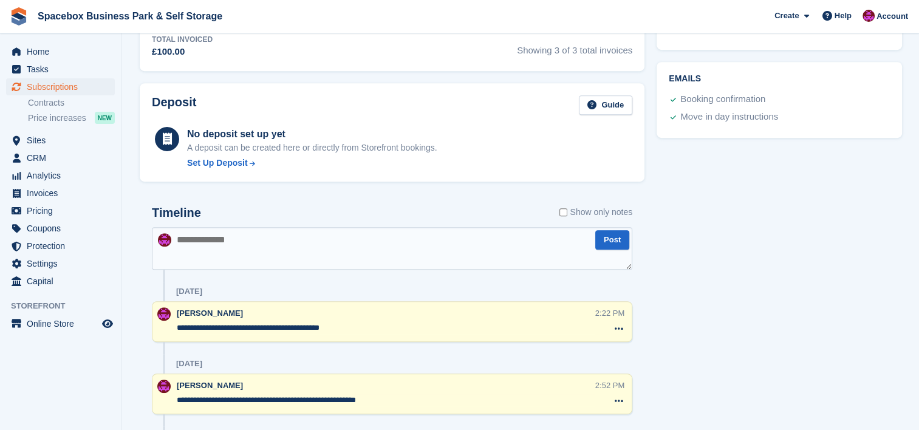
scroll to position [567, 0]
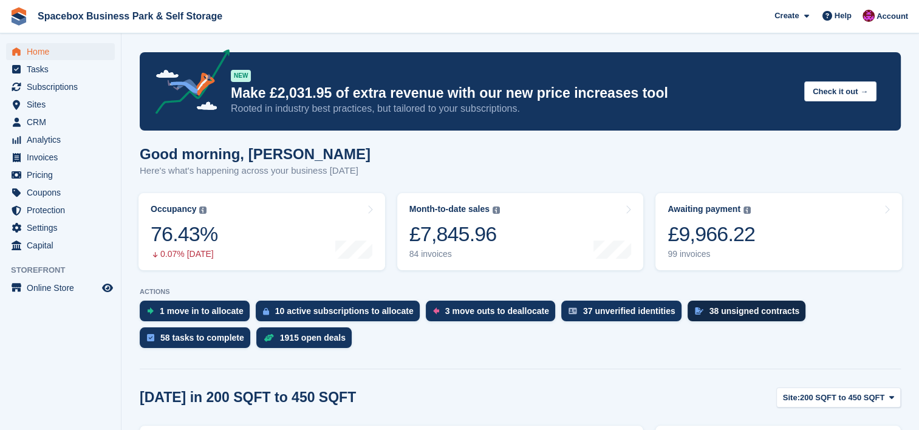
click at [741, 307] on div "38 unsigned contracts" at bounding box center [754, 311] width 90 height 10
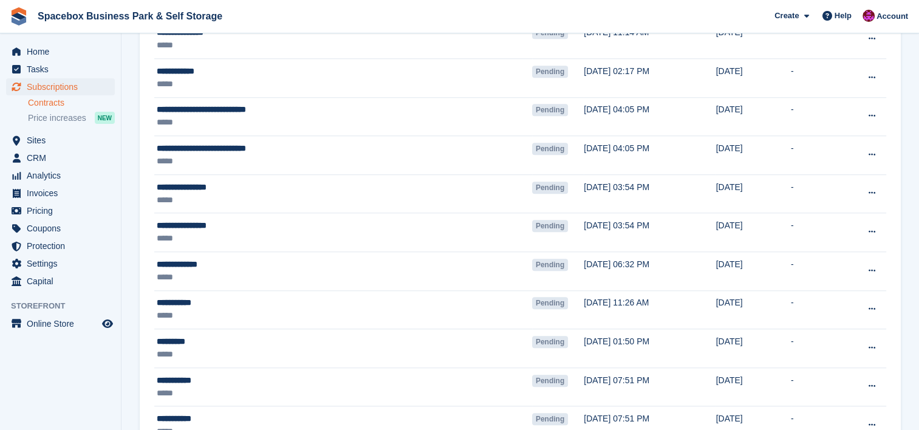
scroll to position [1053, 0]
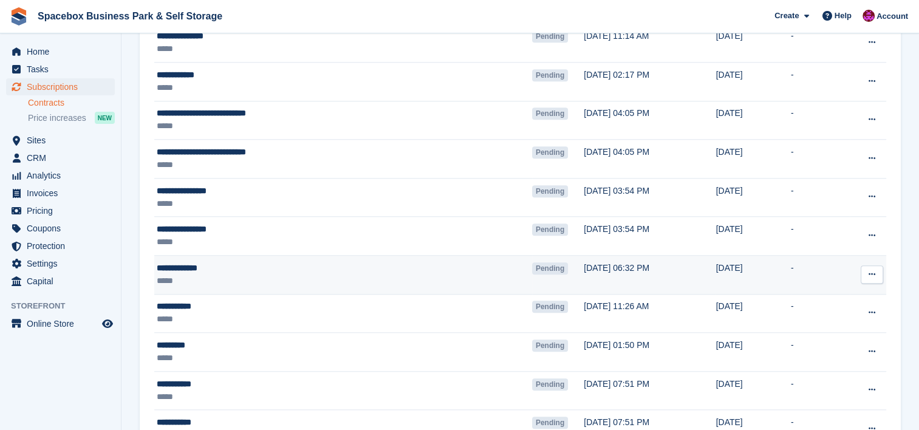
click at [532, 286] on td "Pending" at bounding box center [558, 275] width 52 height 39
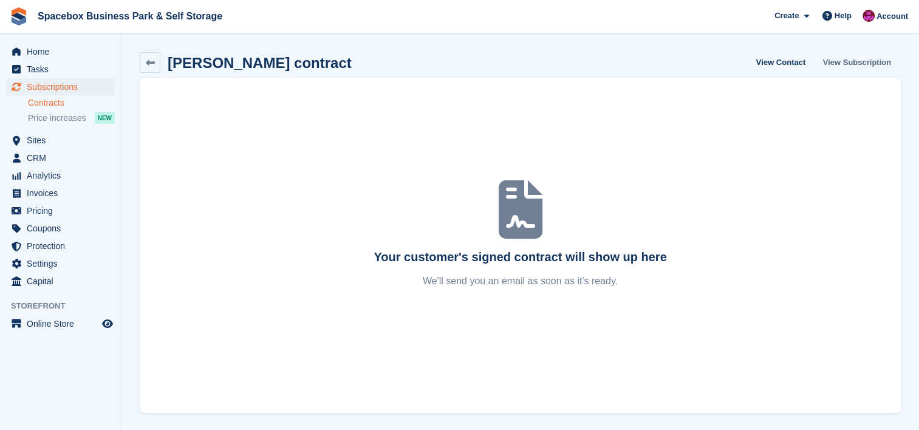
click at [830, 62] on link "View Subscription" at bounding box center [857, 62] width 78 height 20
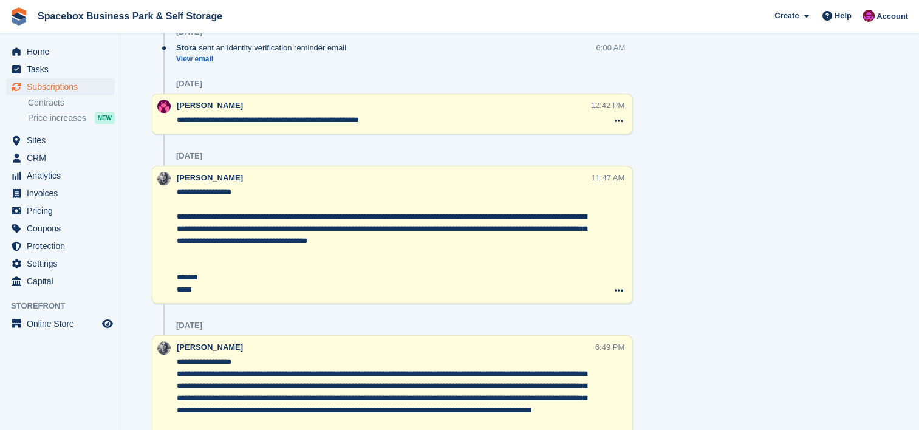
scroll to position [1004, 0]
